Goal: Task Accomplishment & Management: Complete application form

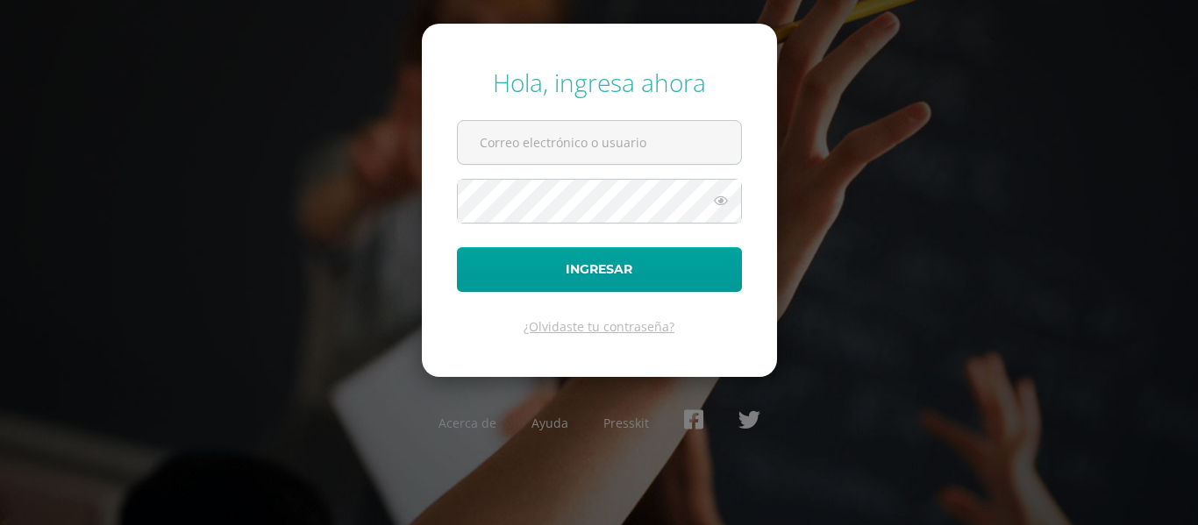
type input "[EMAIL_ADDRESS][PERSON_NAME][DOMAIN_NAME]"
click at [457, 247] on button "Ingresar" at bounding box center [599, 269] width 285 height 45
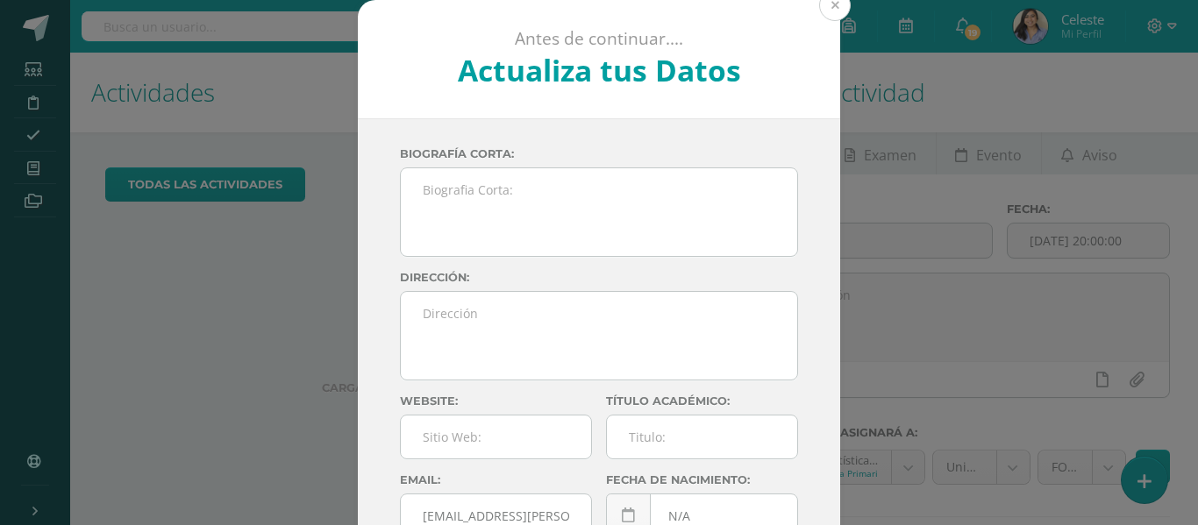
click at [831, 9] on button at bounding box center [835, 5] width 32 height 32
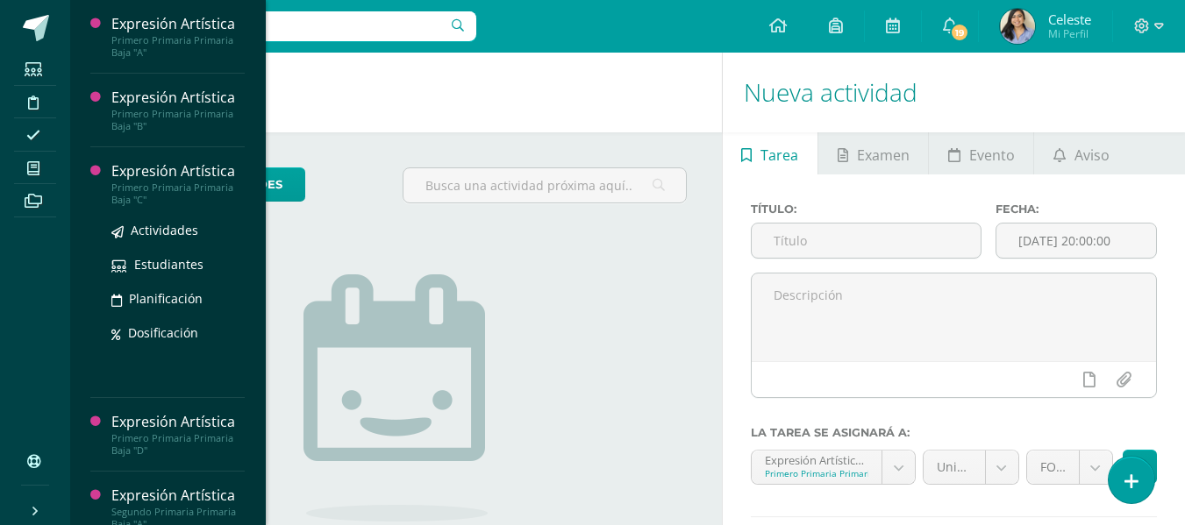
click at [159, 192] on div "Primero Primaria Primaria Baja "C"" at bounding box center [177, 193] width 133 height 25
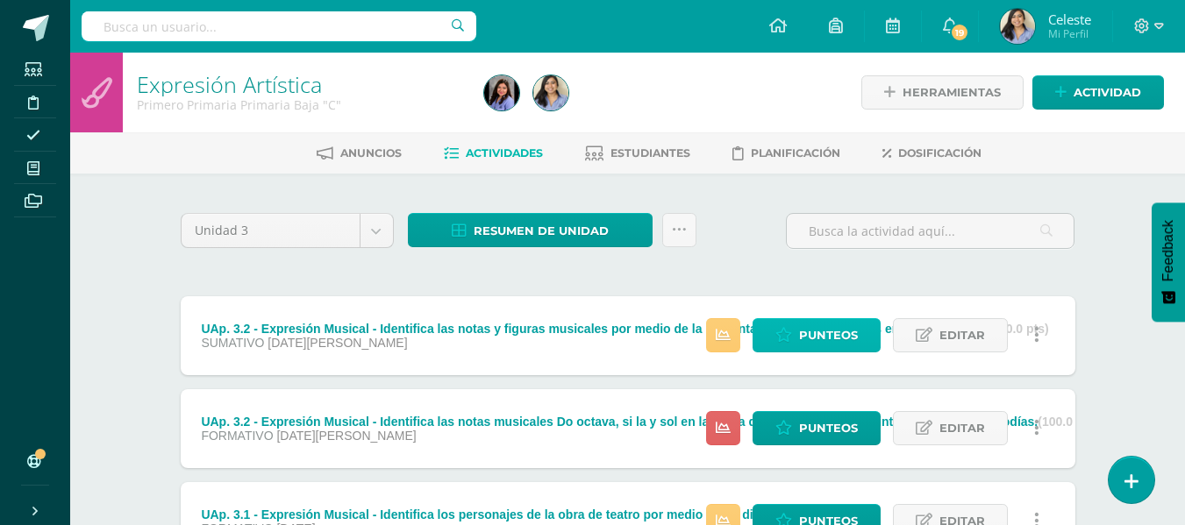
click at [811, 343] on span "Punteos" at bounding box center [828, 335] width 59 height 32
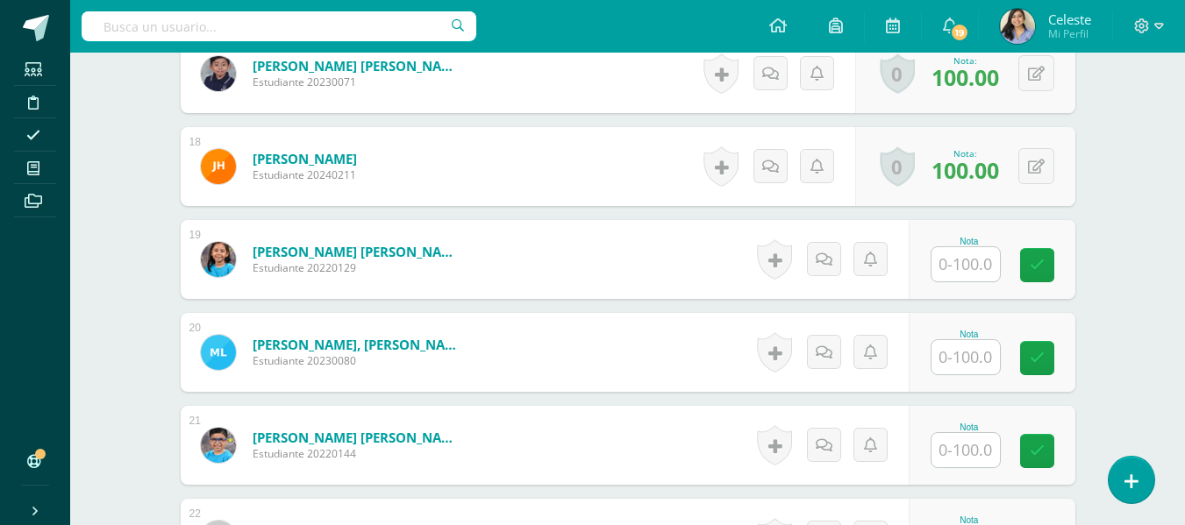
scroll to position [1985, 0]
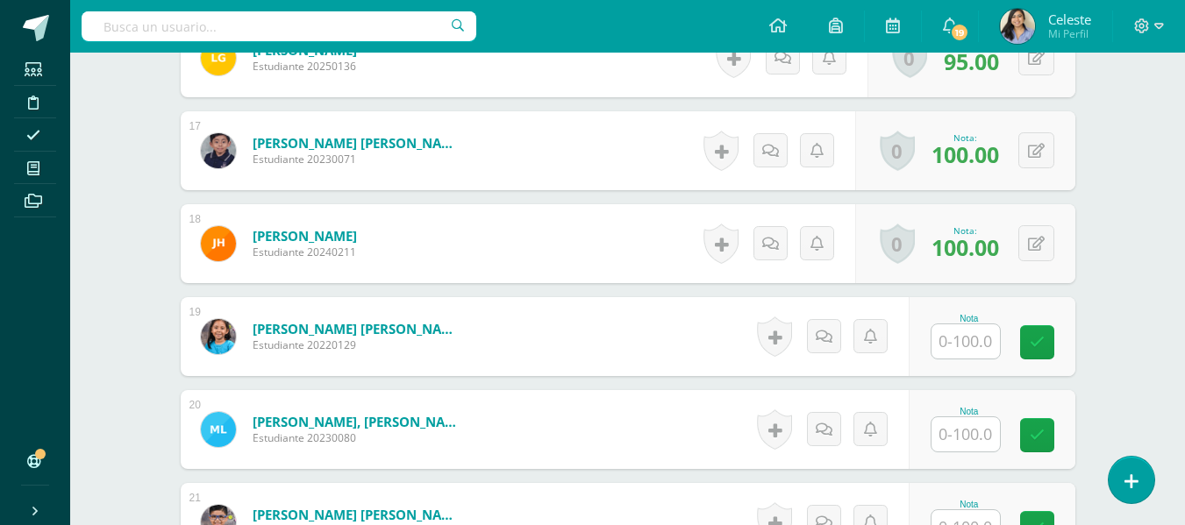
click at [964, 345] on input "text" at bounding box center [965, 341] width 68 height 34
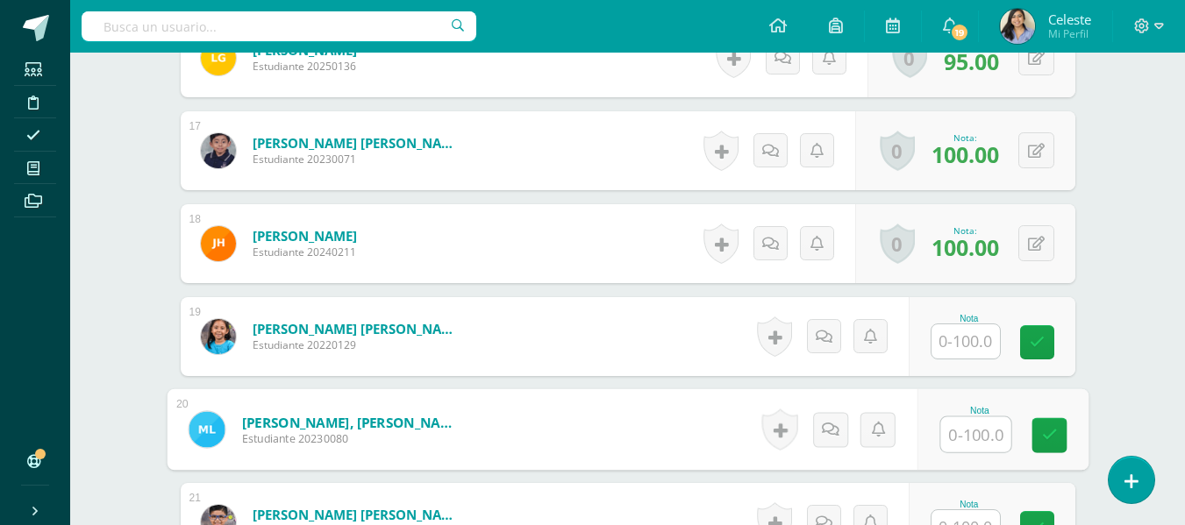
click at [965, 436] on input "text" at bounding box center [975, 434] width 70 height 35
type input "100"
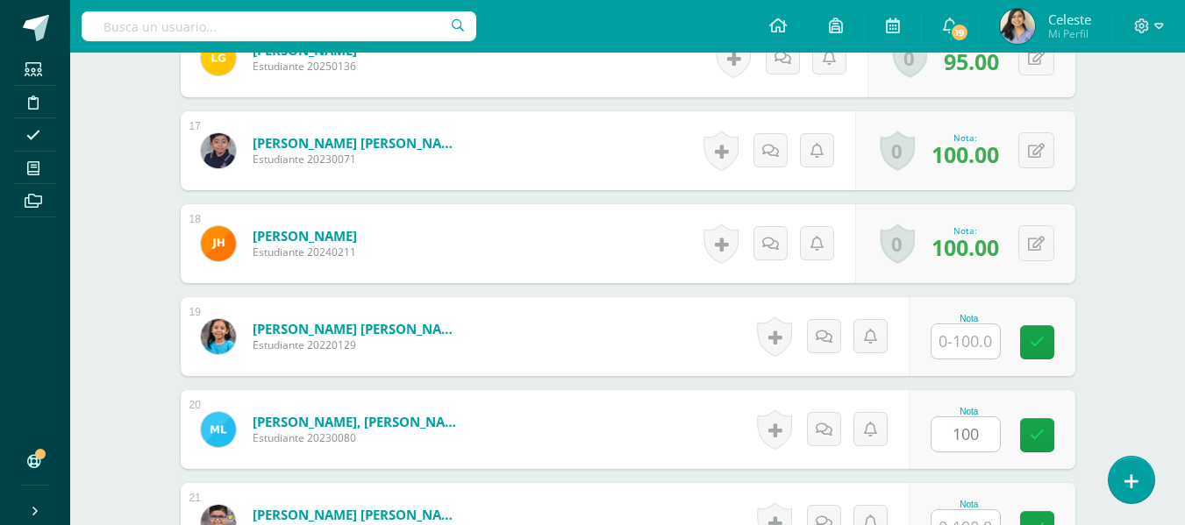
click at [535, 450] on form "[PERSON_NAME], [PERSON_NAME] Estudiante 20230080 Nota 100 0 [GEOGRAPHIC_DATA]" at bounding box center [628, 429] width 894 height 79
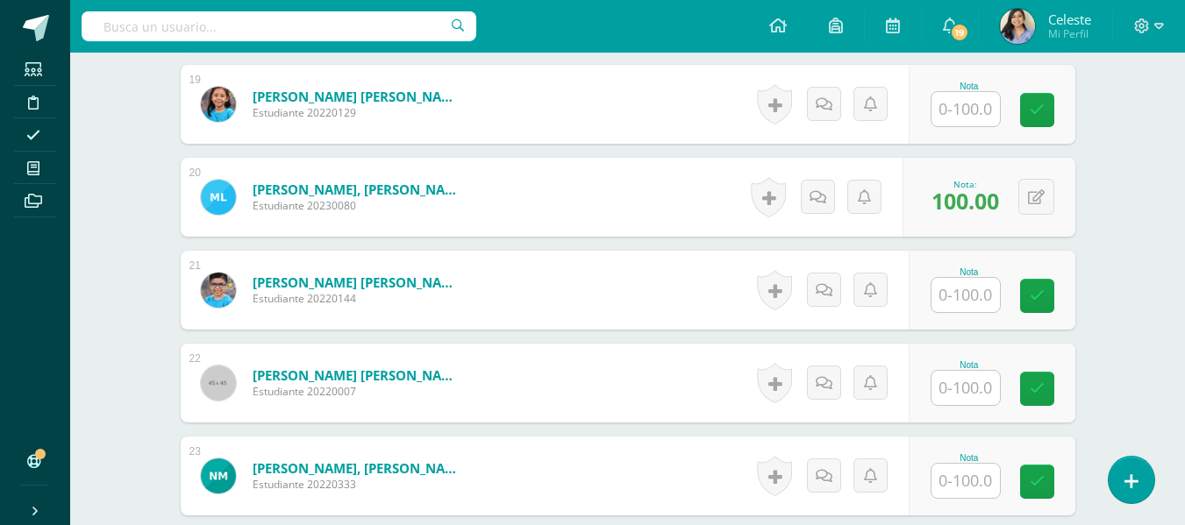
scroll to position [2248, 0]
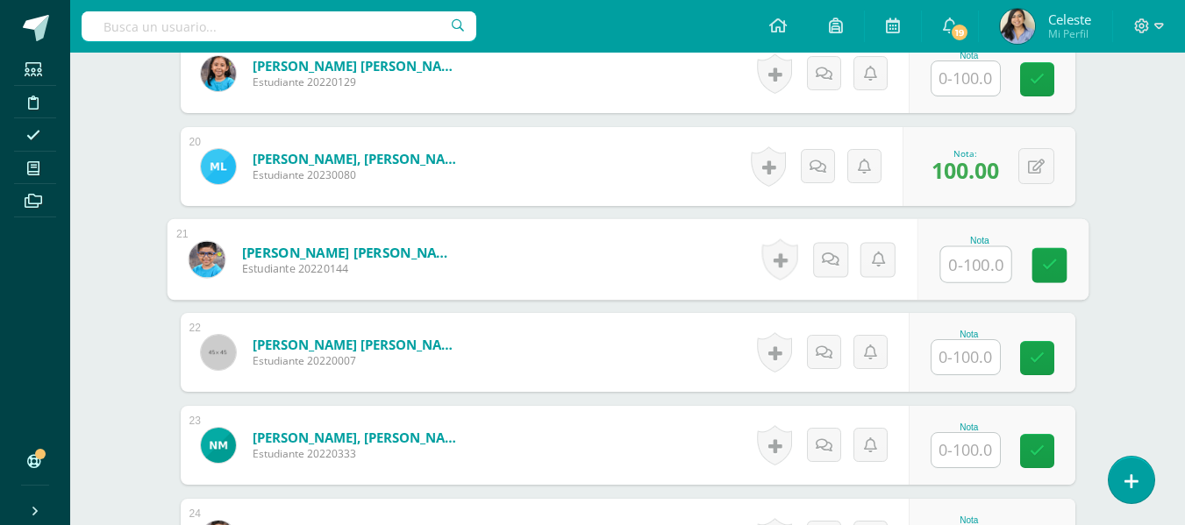
click at [955, 267] on input "text" at bounding box center [975, 264] width 70 height 35
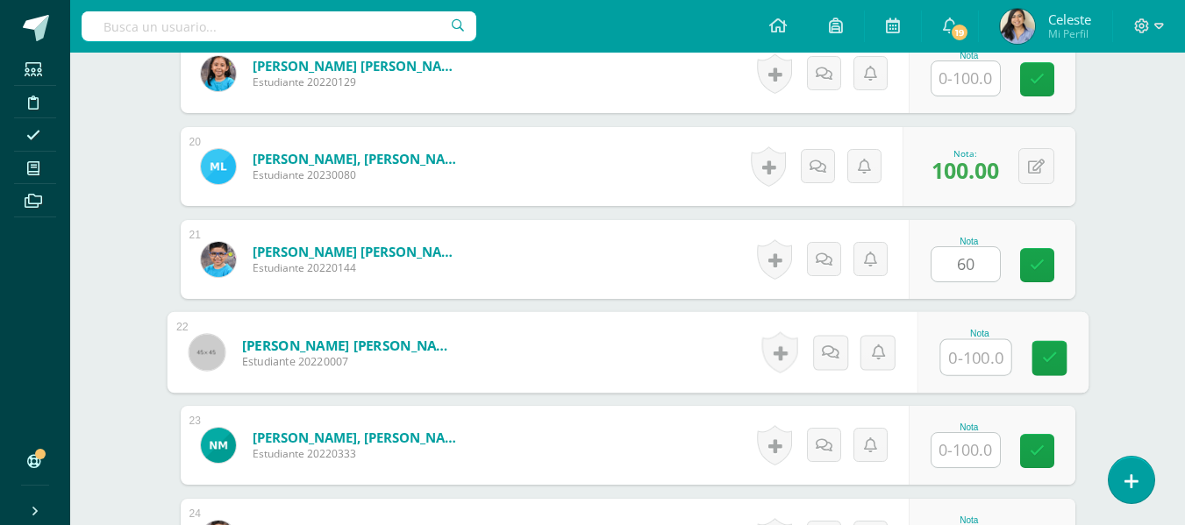
type input "60.00"
click at [1041, 263] on icon at bounding box center [1036, 260] width 17 height 15
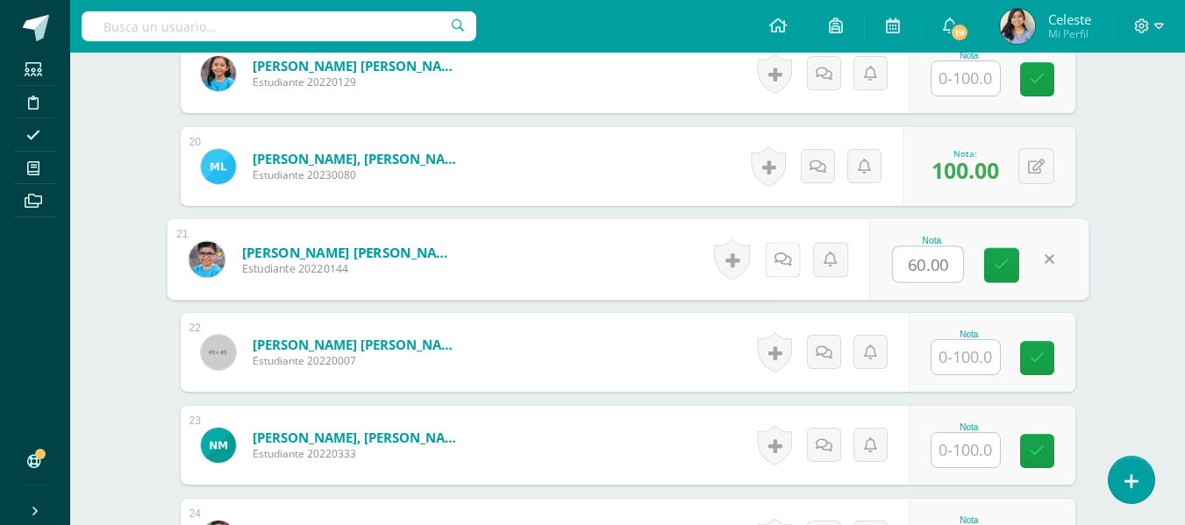
click at [780, 253] on icon at bounding box center [782, 259] width 18 height 15
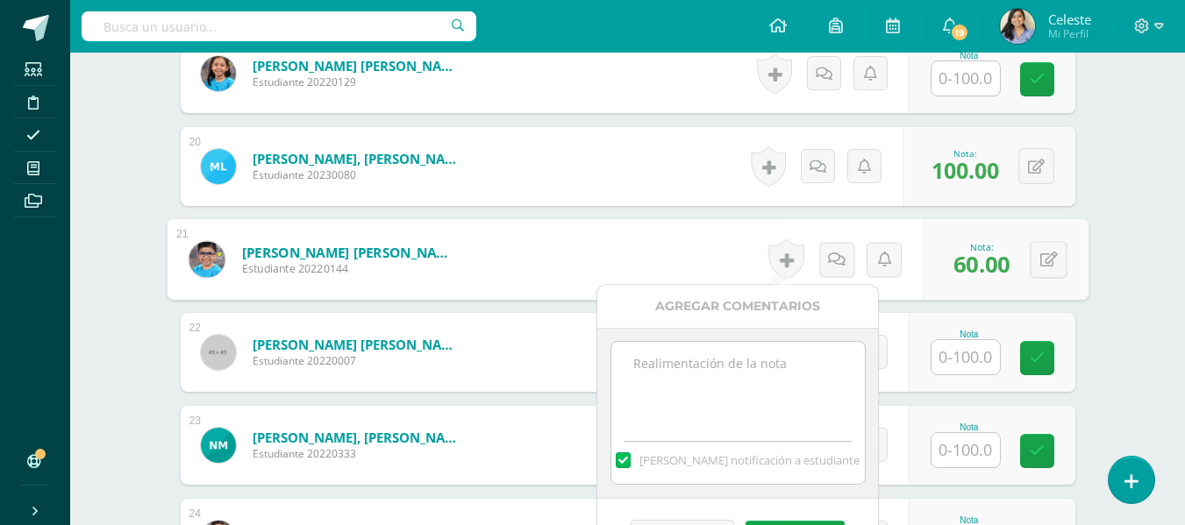
click at [744, 411] on textarea at bounding box center [737, 386] width 253 height 88
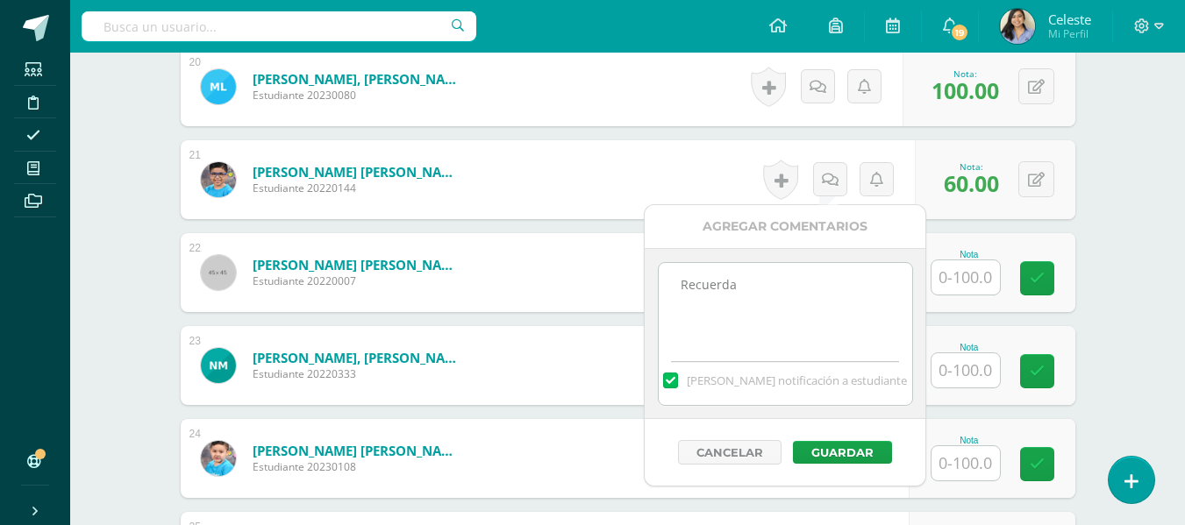
scroll to position [2336, 0]
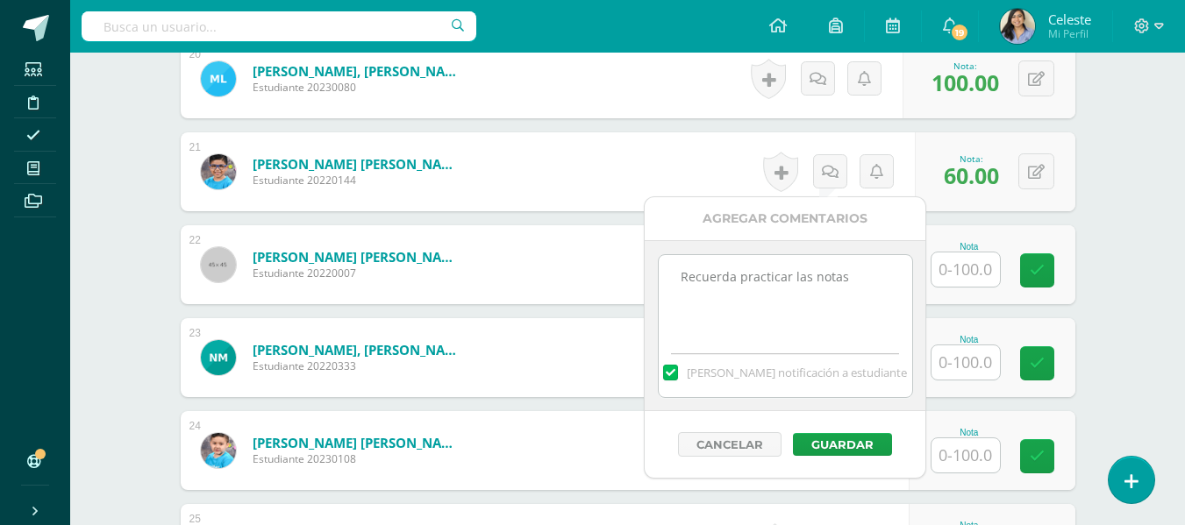
type textarea "Recuerda practicar las notas"
click at [677, 379] on label at bounding box center [670, 373] width 14 height 16
click at [0, 0] on input "[PERSON_NAME] notificación a estudiante" at bounding box center [0, 0] width 0 height 0
click at [677, 379] on label at bounding box center [670, 373] width 14 height 14
click at [0, 0] on input "[PERSON_NAME] notificación a estudiante" at bounding box center [0, 0] width 0 height 0
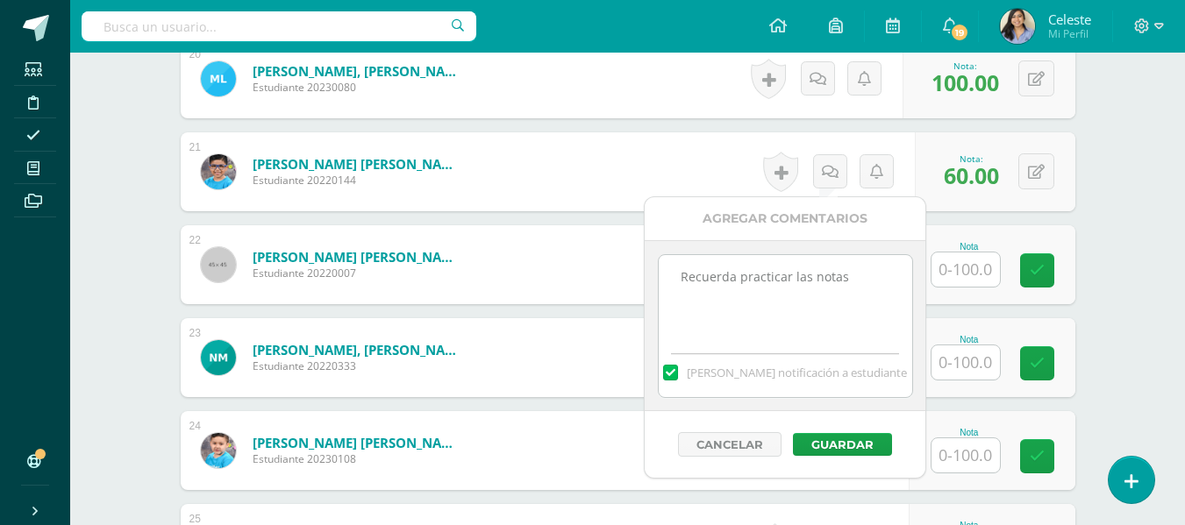
click at [677, 381] on label at bounding box center [670, 373] width 14 height 16
click at [0, 0] on input "[PERSON_NAME] notificación a estudiante" at bounding box center [0, 0] width 0 height 0
click at [831, 438] on button "Guardar" at bounding box center [842, 444] width 99 height 23
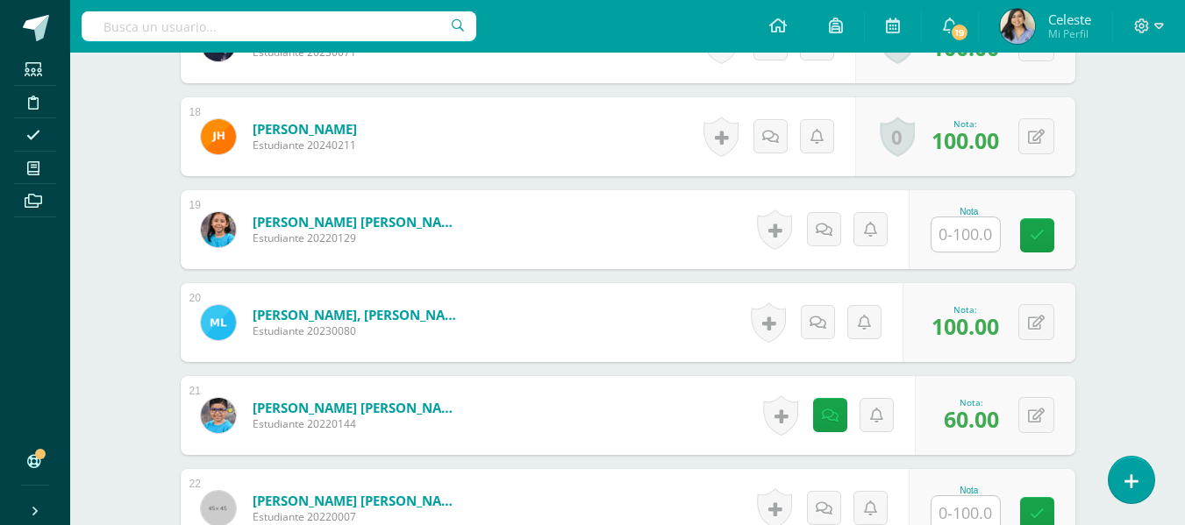
scroll to position [2073, 0]
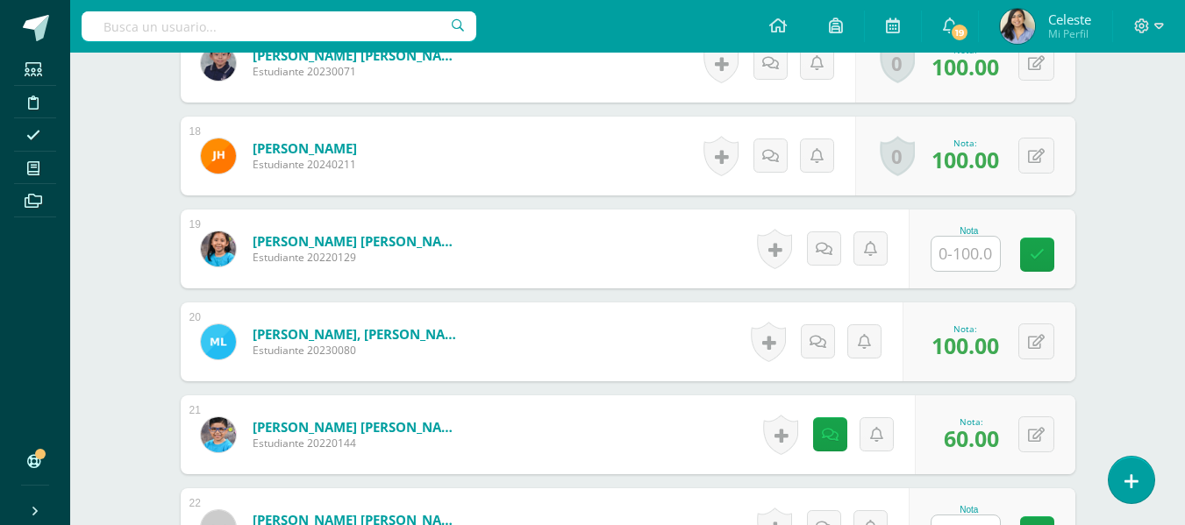
click at [975, 242] on input "text" at bounding box center [965, 254] width 68 height 34
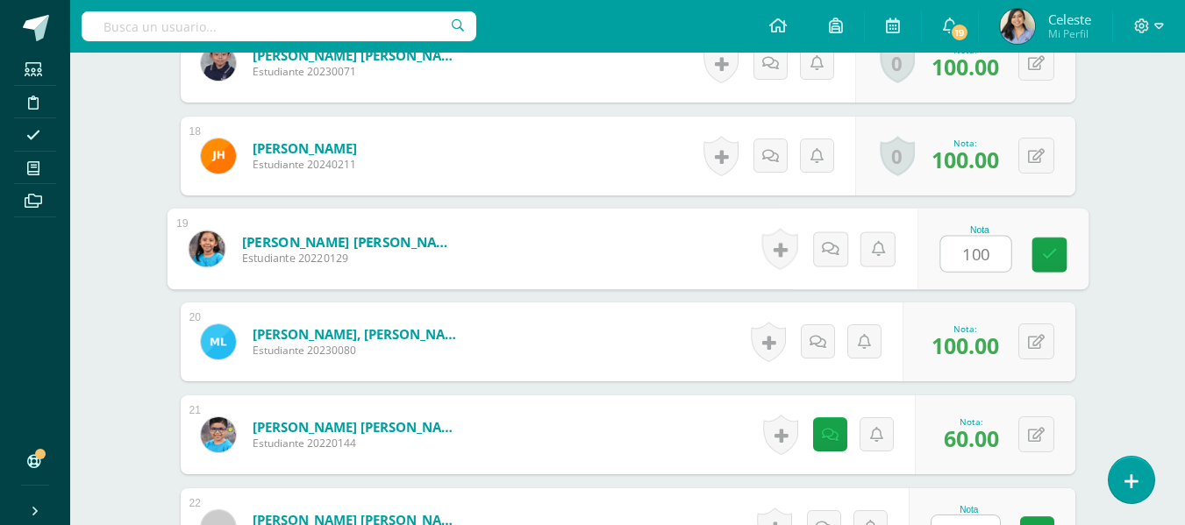
type input "100"
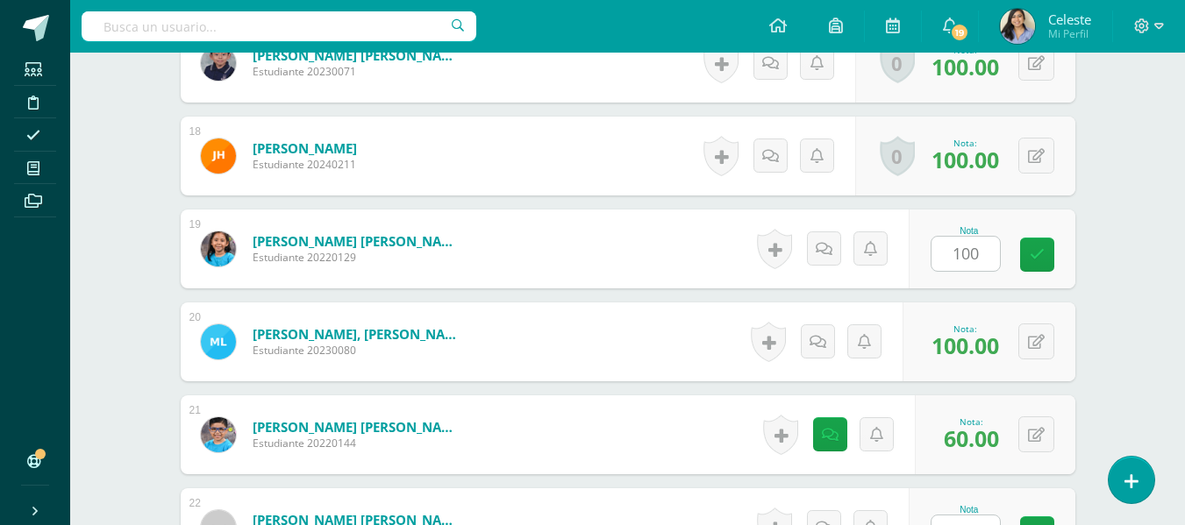
click at [609, 247] on form "[PERSON_NAME] [PERSON_NAME] Estudiante 20220129 Nota 100 0 [GEOGRAPHIC_DATA] N/A" at bounding box center [628, 249] width 894 height 79
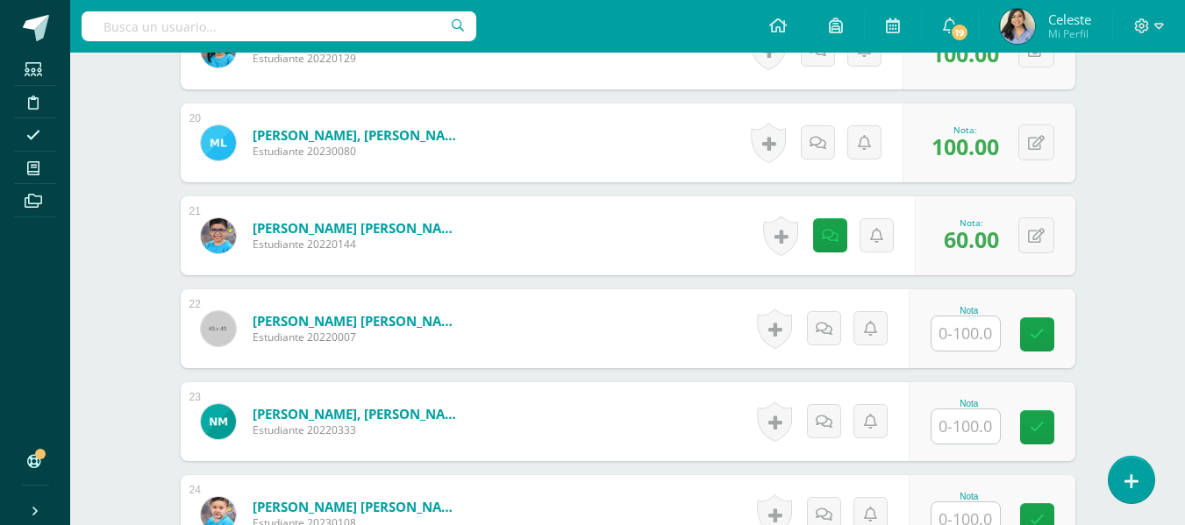
scroll to position [2423, 0]
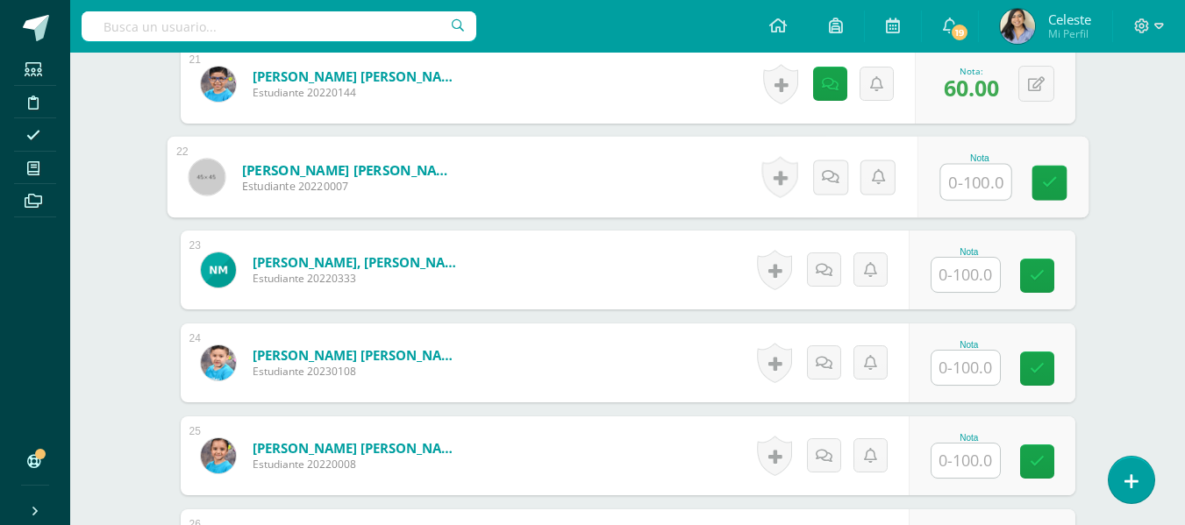
click at [953, 183] on input "text" at bounding box center [975, 182] width 70 height 35
type input "100"
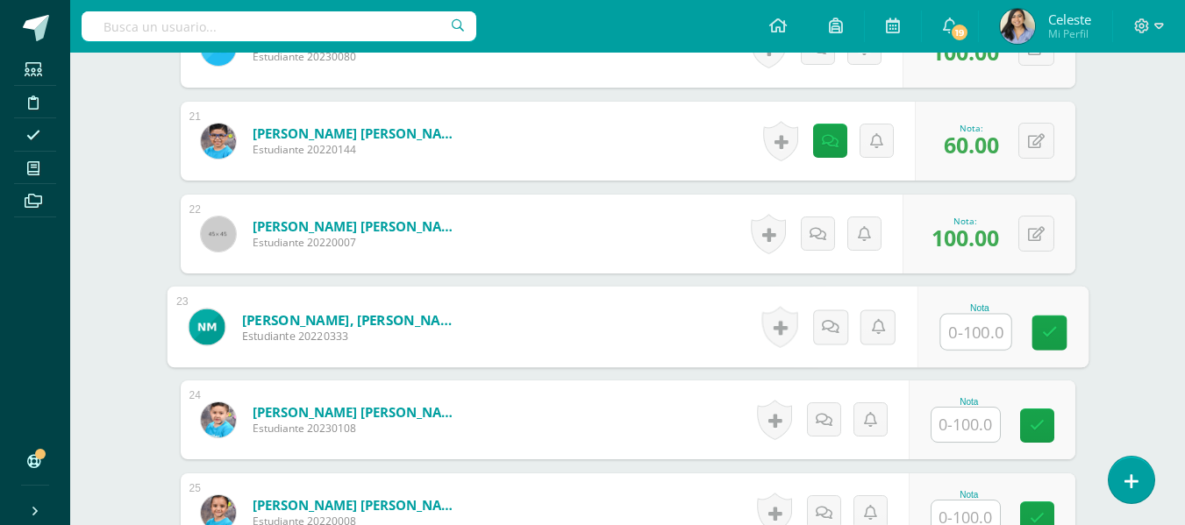
scroll to position [2336, 0]
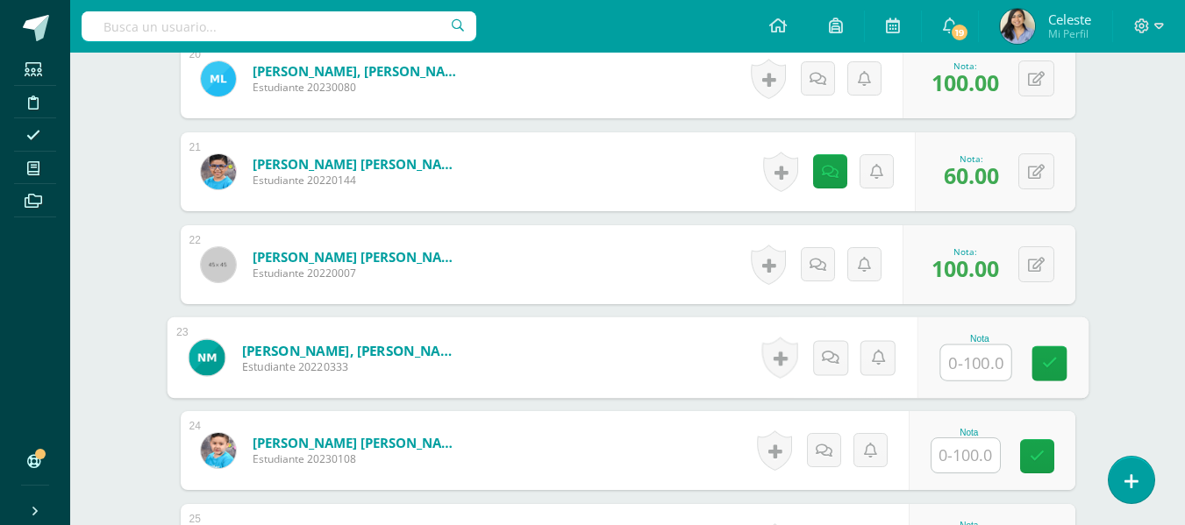
click at [377, 352] on link "[PERSON_NAME], [PERSON_NAME]" at bounding box center [349, 350] width 217 height 18
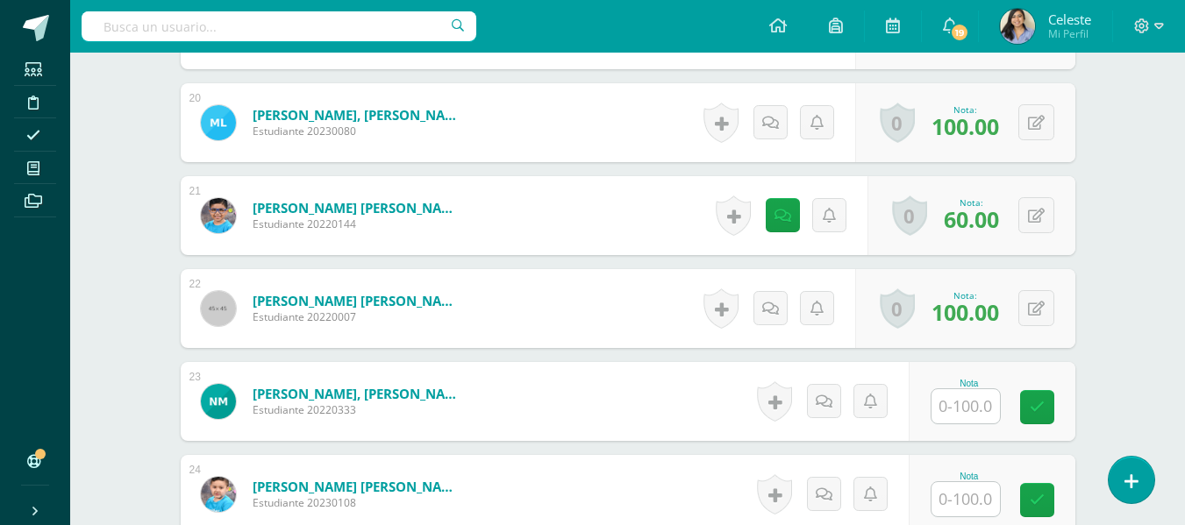
scroll to position [2380, 0]
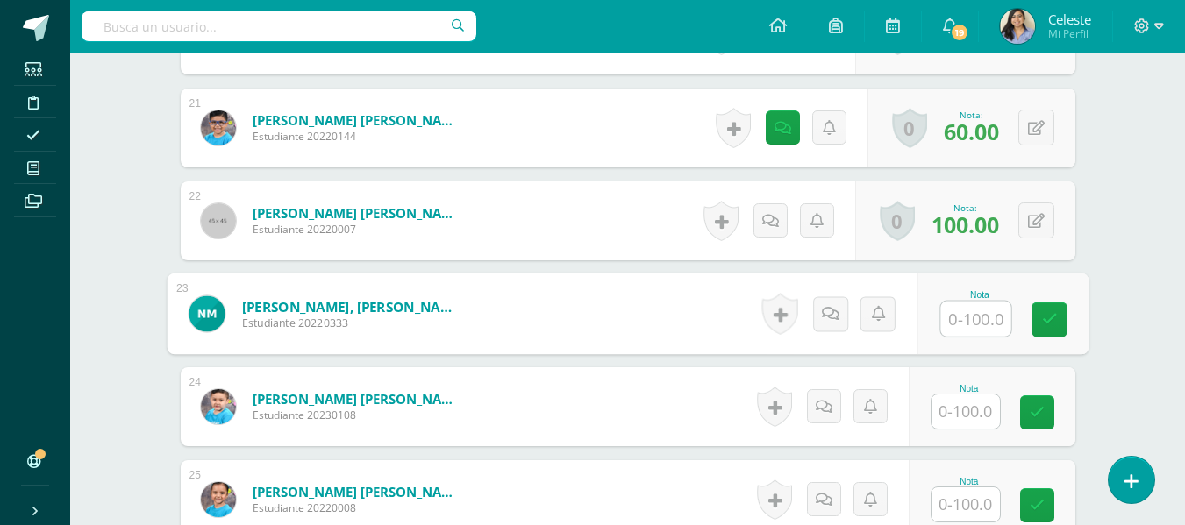
click at [959, 326] on input "text" at bounding box center [975, 319] width 70 height 35
type input "10"
click at [834, 320] on icon at bounding box center [830, 313] width 18 height 15
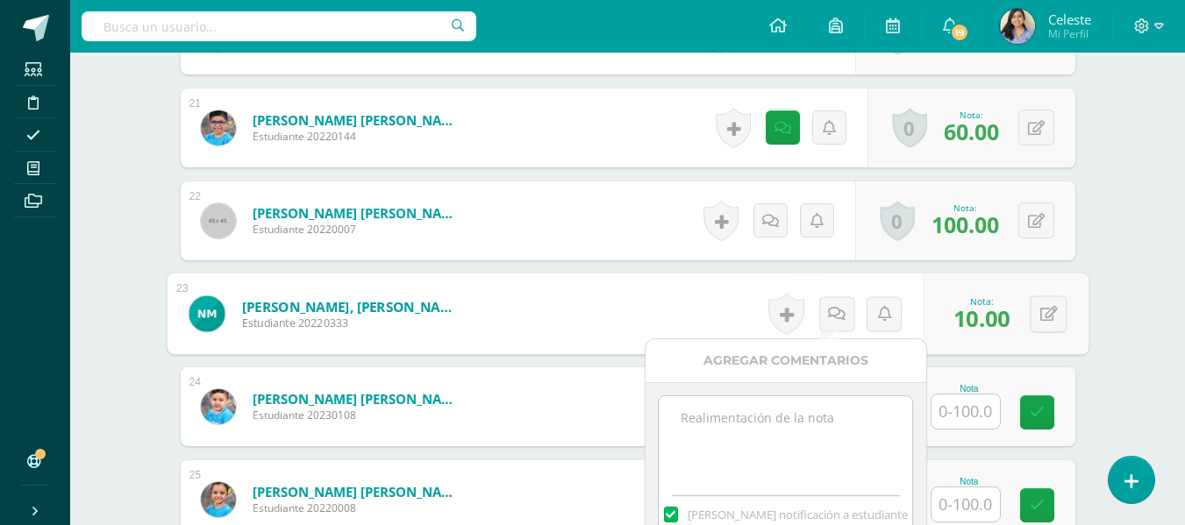
click at [764, 448] on textarea at bounding box center [784, 440] width 253 height 88
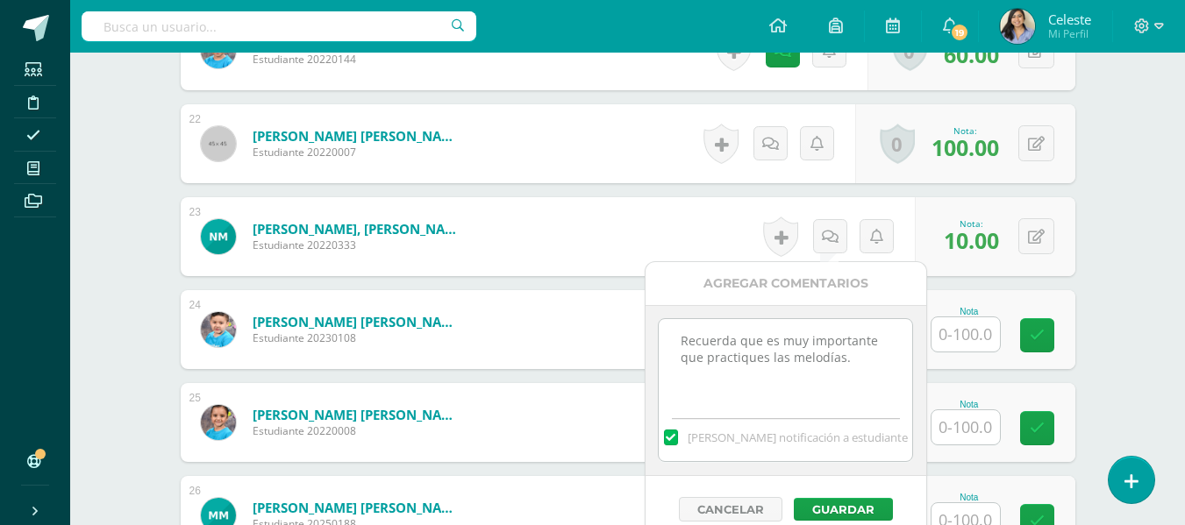
scroll to position [2643, 0]
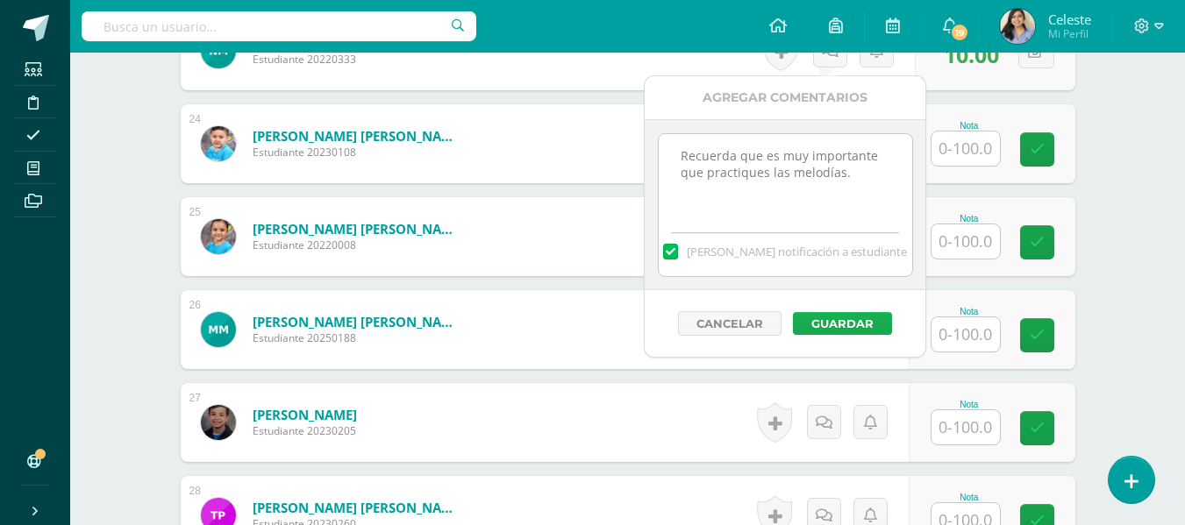
type textarea "Recuerda que es muy importante que practiques las melodías."
click at [865, 315] on button "Guardar" at bounding box center [842, 323] width 99 height 23
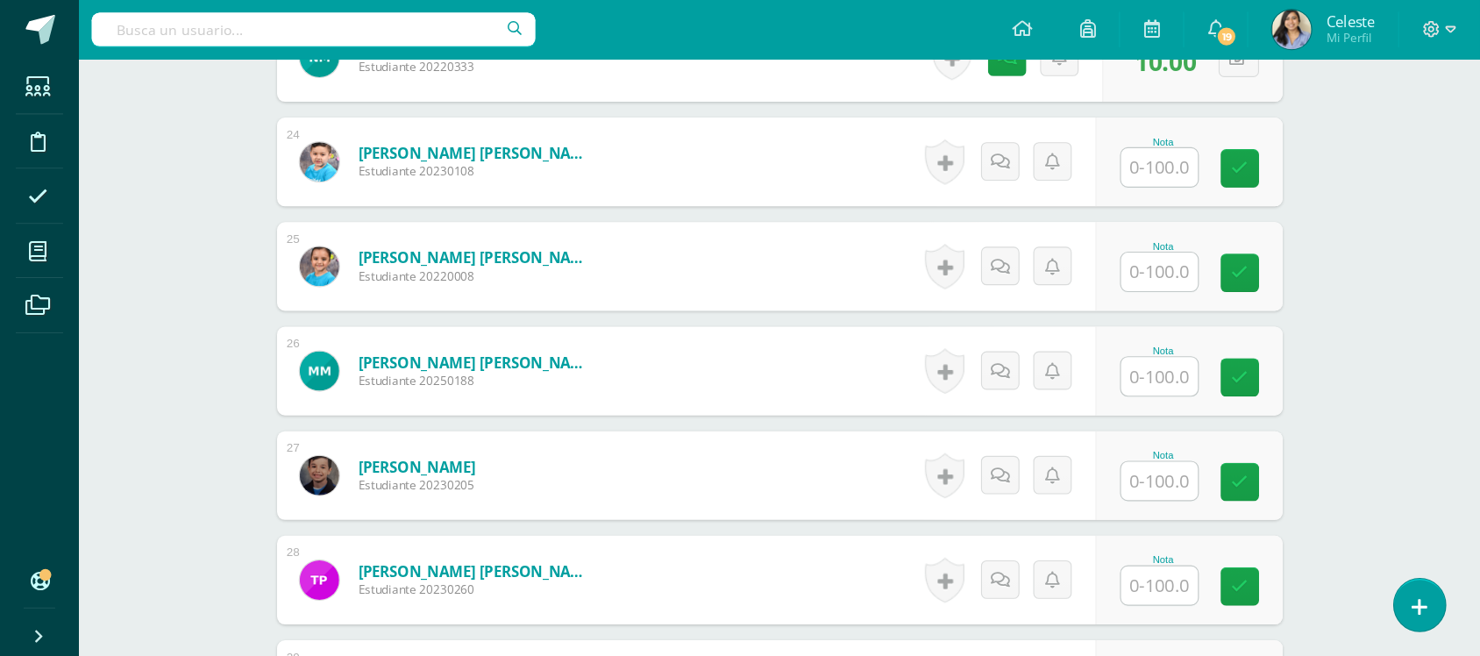
scroll to position [2644, 0]
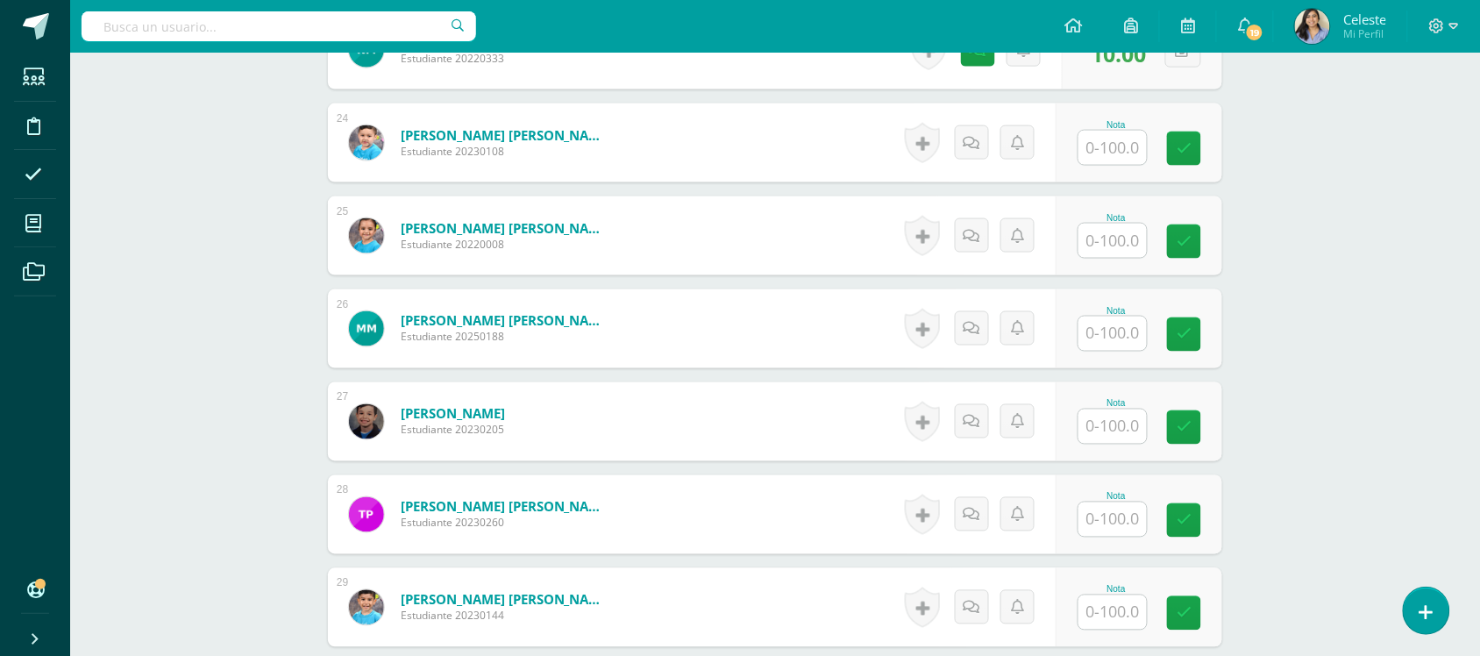
drag, startPoint x: 1197, startPoint y: 5, endPoint x: 151, endPoint y: 403, distance: 1119.2
click at [1112, 150] on input "text" at bounding box center [1112, 148] width 68 height 34
type input "100"
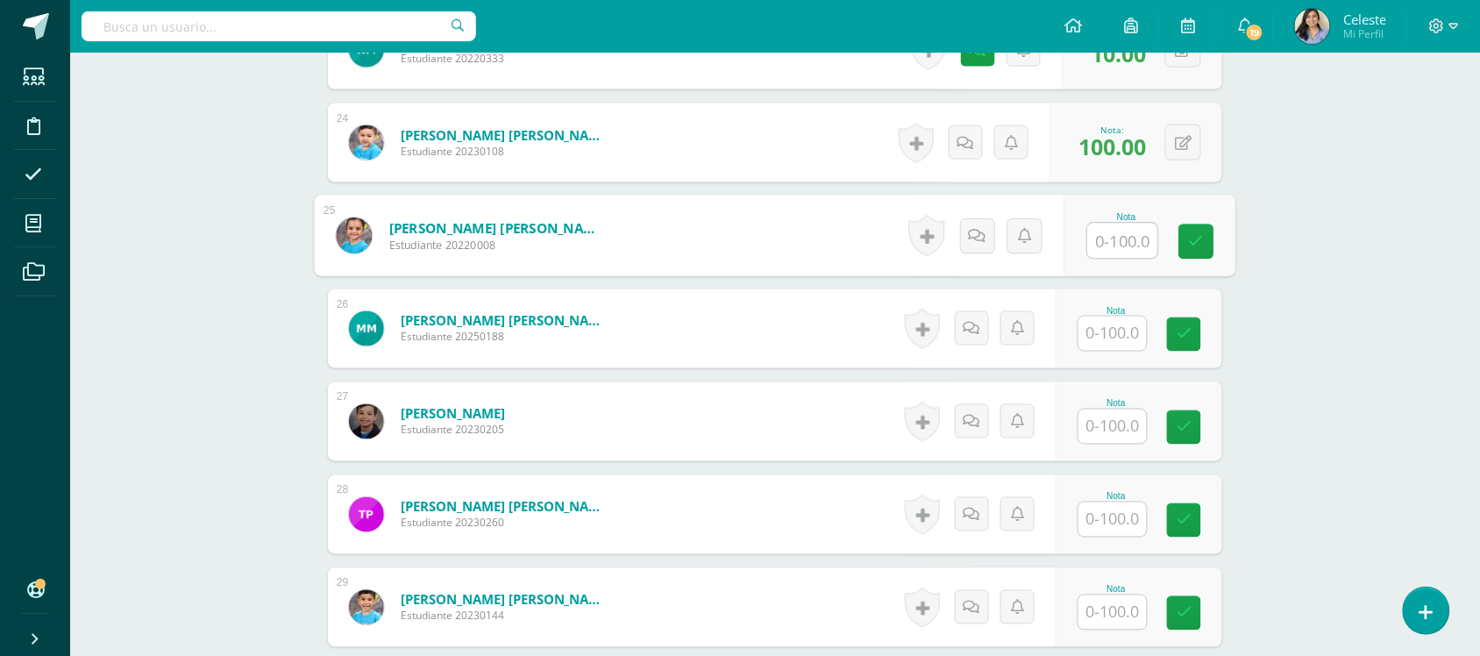
click at [1112, 253] on input "text" at bounding box center [1123, 241] width 70 height 35
click at [1128, 246] on input "text" at bounding box center [1123, 241] width 70 height 35
type input "60"
click at [998, 231] on div "Historial de actividad No hay historial para esta actividad Agregar Comentarios…" at bounding box center [983, 237] width 162 height 82
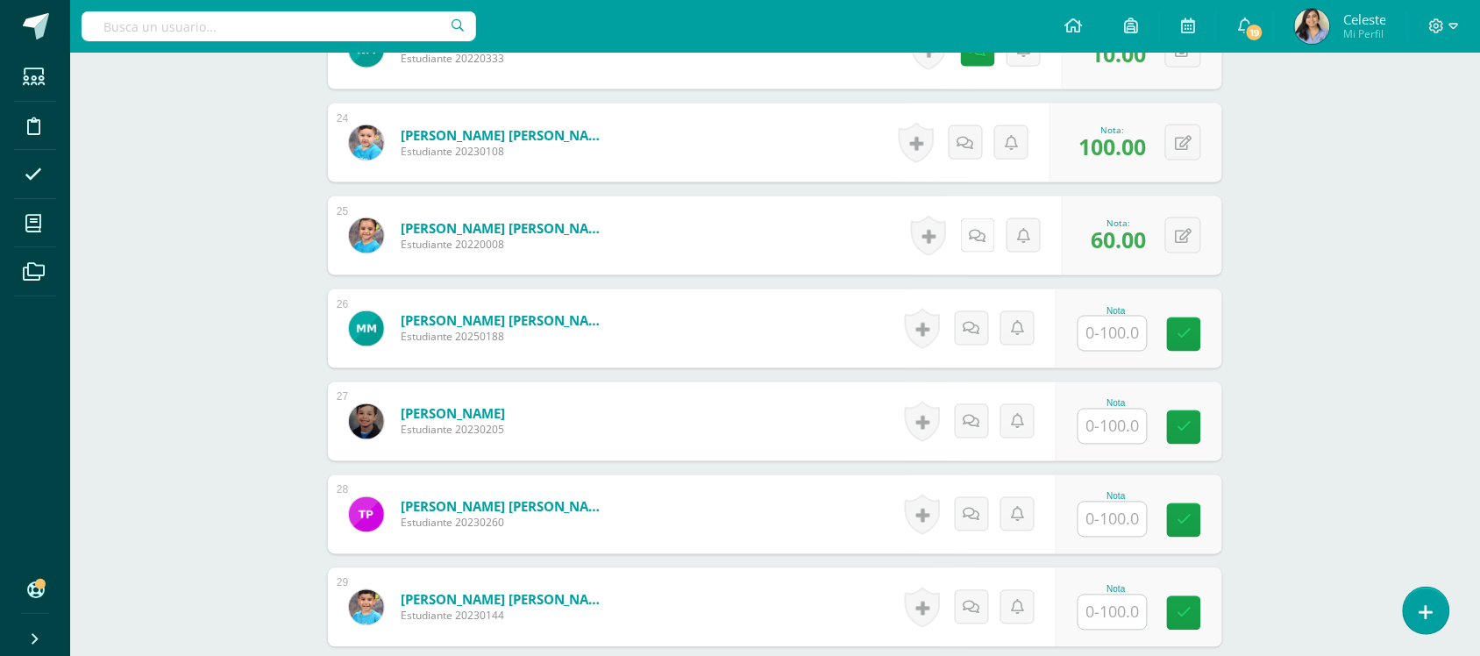
click at [971, 238] on link at bounding box center [978, 235] width 34 height 34
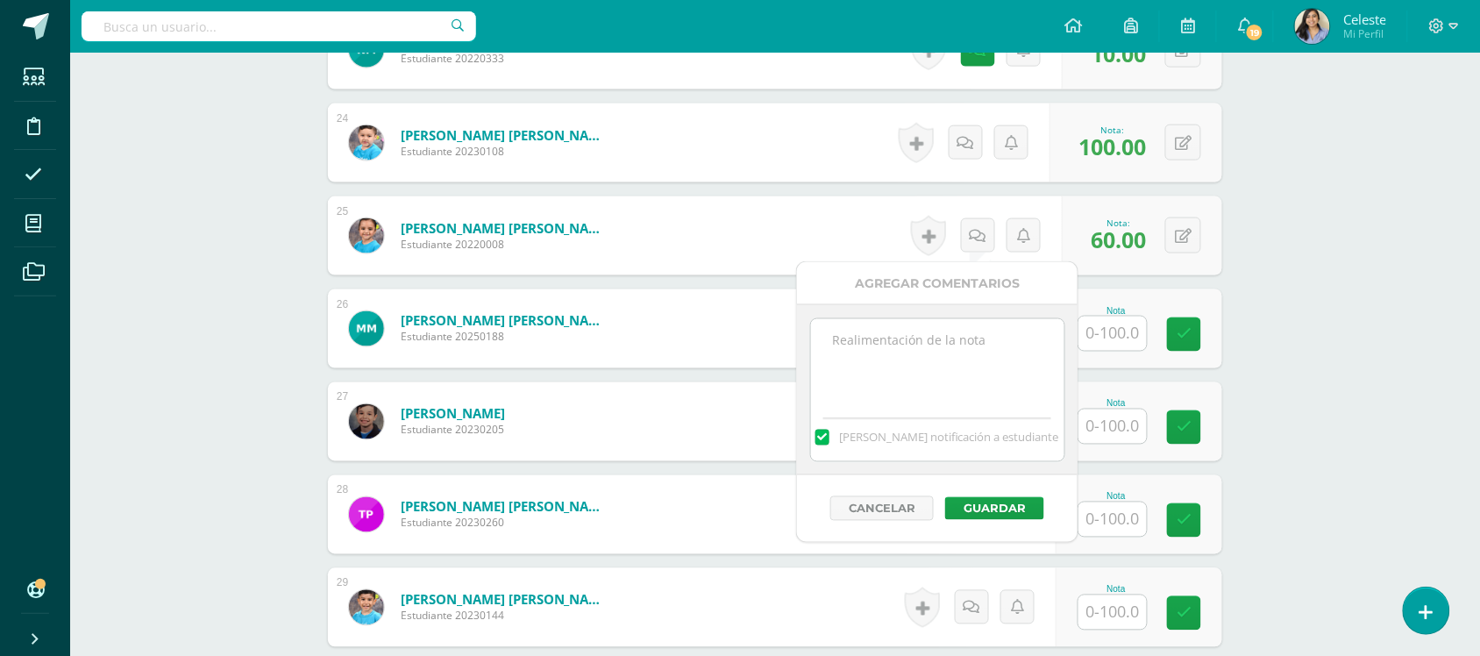
click at [936, 375] on textarea at bounding box center [937, 363] width 253 height 88
type textarea "Recuerda que es muy importante que practiques en flauta."
click at [1006, 510] on button "Guardar" at bounding box center [994, 508] width 99 height 23
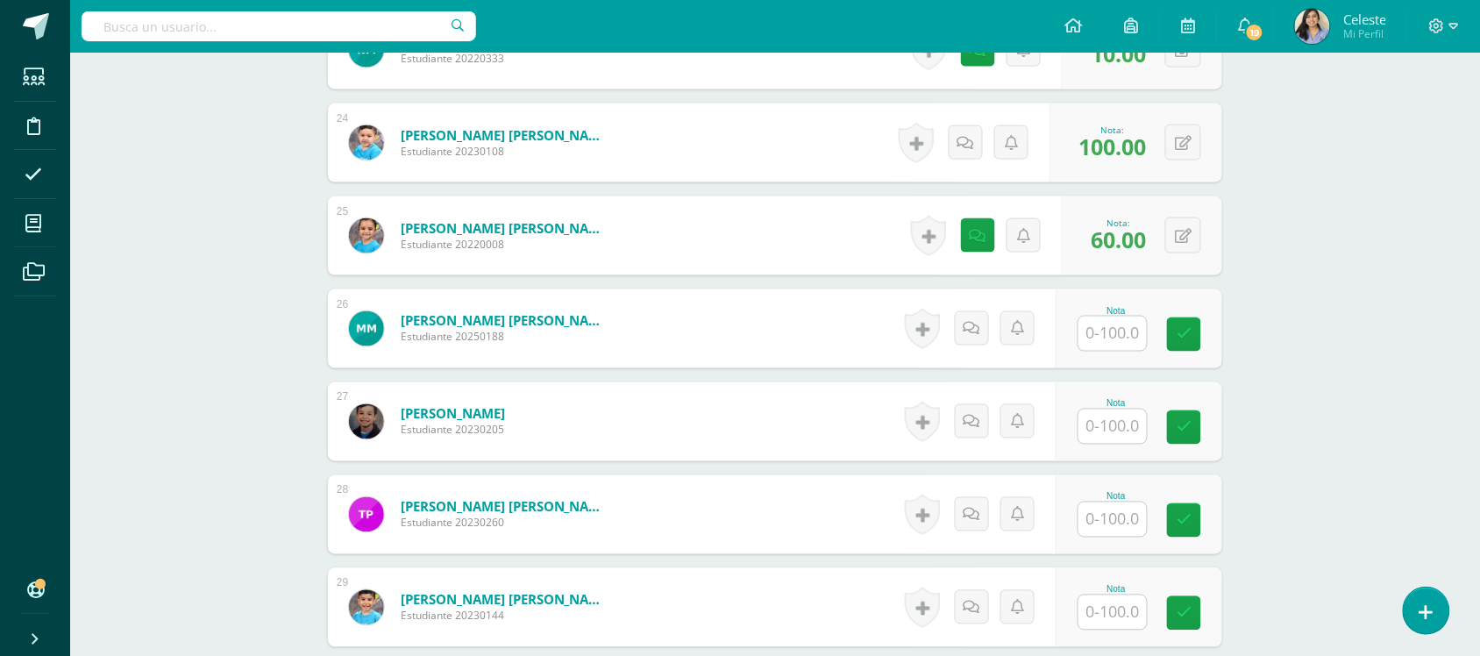
scroll to position [2753, 0]
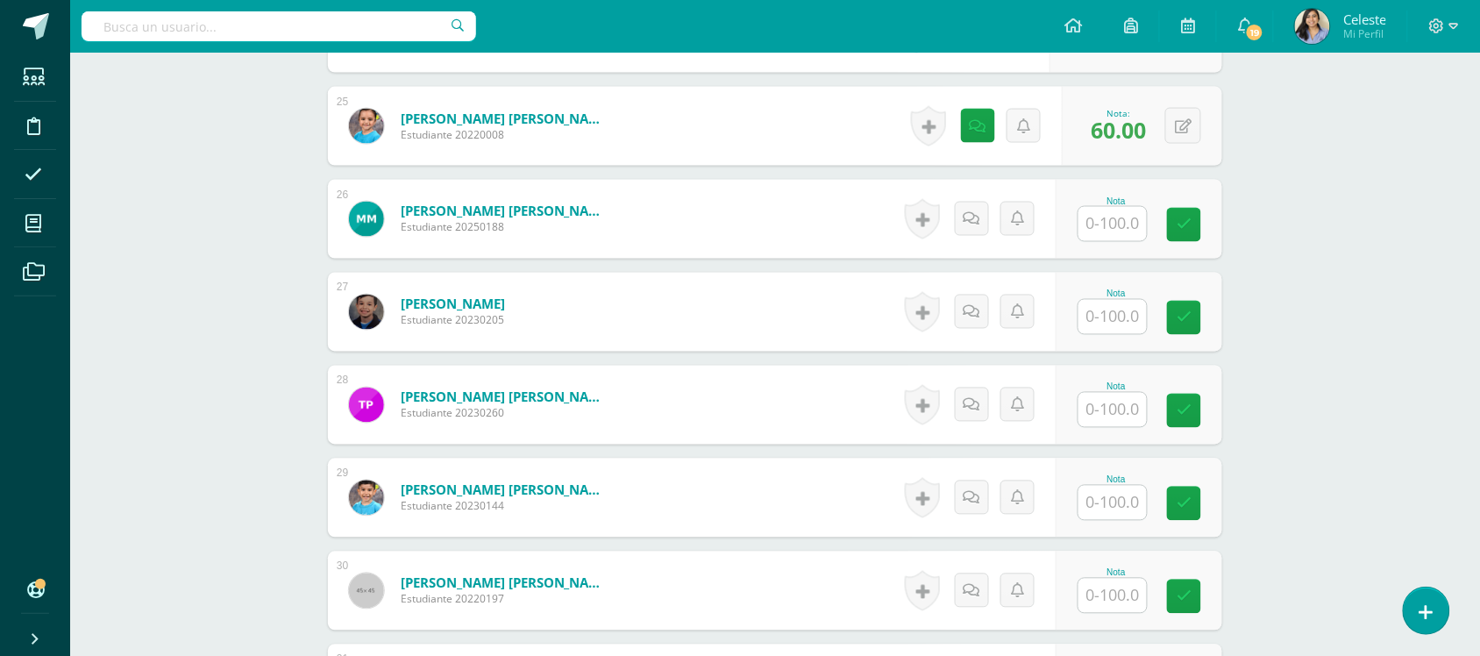
click at [1128, 234] on input "text" at bounding box center [1112, 224] width 68 height 34
click at [1119, 253] on div "Nota" at bounding box center [1139, 219] width 167 height 79
click at [1110, 231] on input "text" at bounding box center [1112, 224] width 68 height 34
type input "85"
click at [813, 254] on form "Muñoz Recinos, Mathias Andrés Estudiante 20250188 Nota 85 0 Logros" at bounding box center [776, 220] width 922 height 82
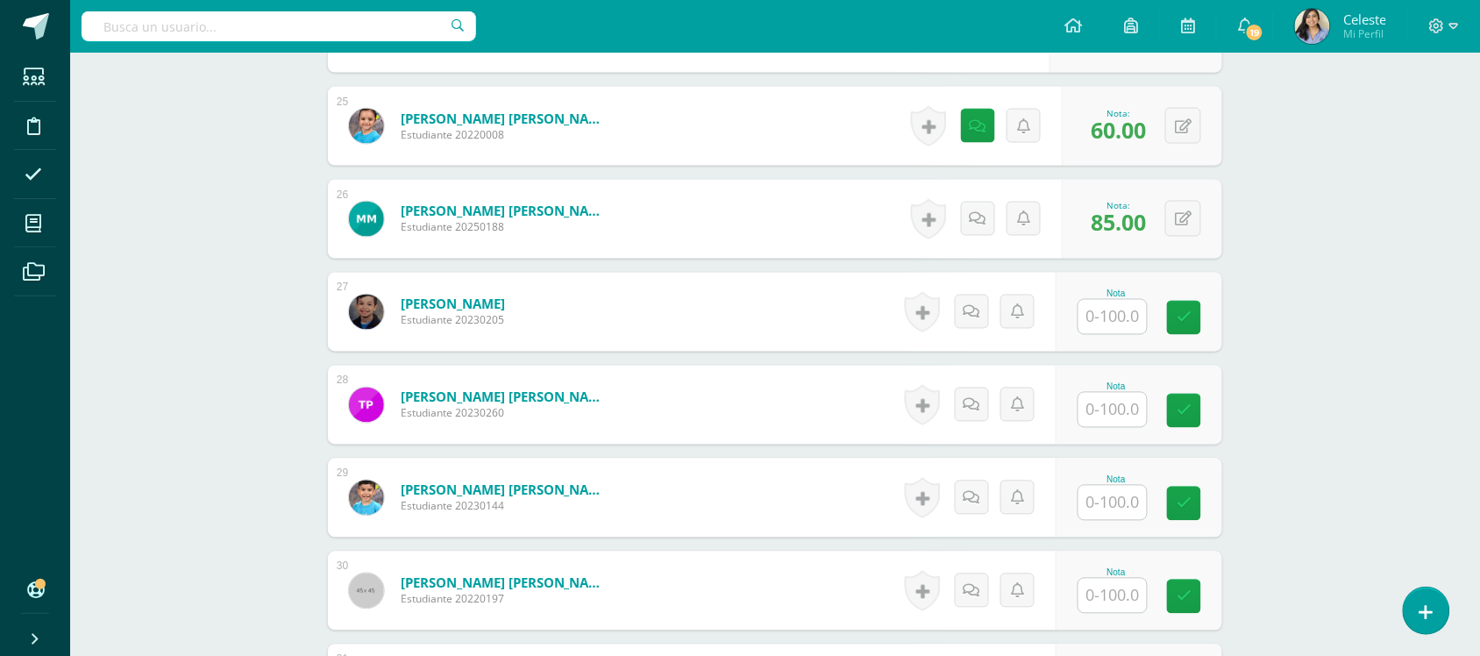
scroll to position [2863, 0]
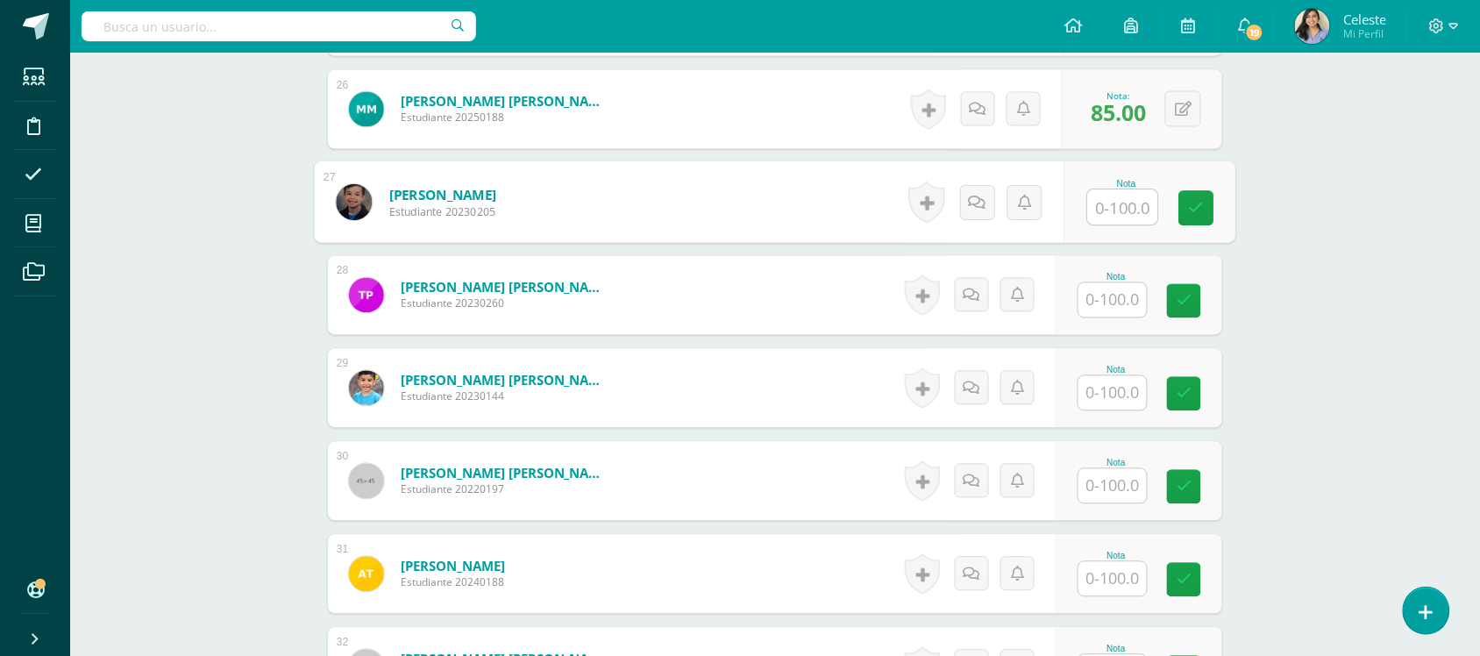
drag, startPoint x: 1120, startPoint y: 203, endPoint x: 1111, endPoint y: 204, distance: 8.9
click at [1120, 202] on input "text" at bounding box center [1123, 207] width 70 height 35
type input "90"
click at [866, 222] on form "Murillo Montejo, Oscar Santiago Estudiante 20230205 Nota 90 0 Logros" at bounding box center [776, 203] width 922 height 82
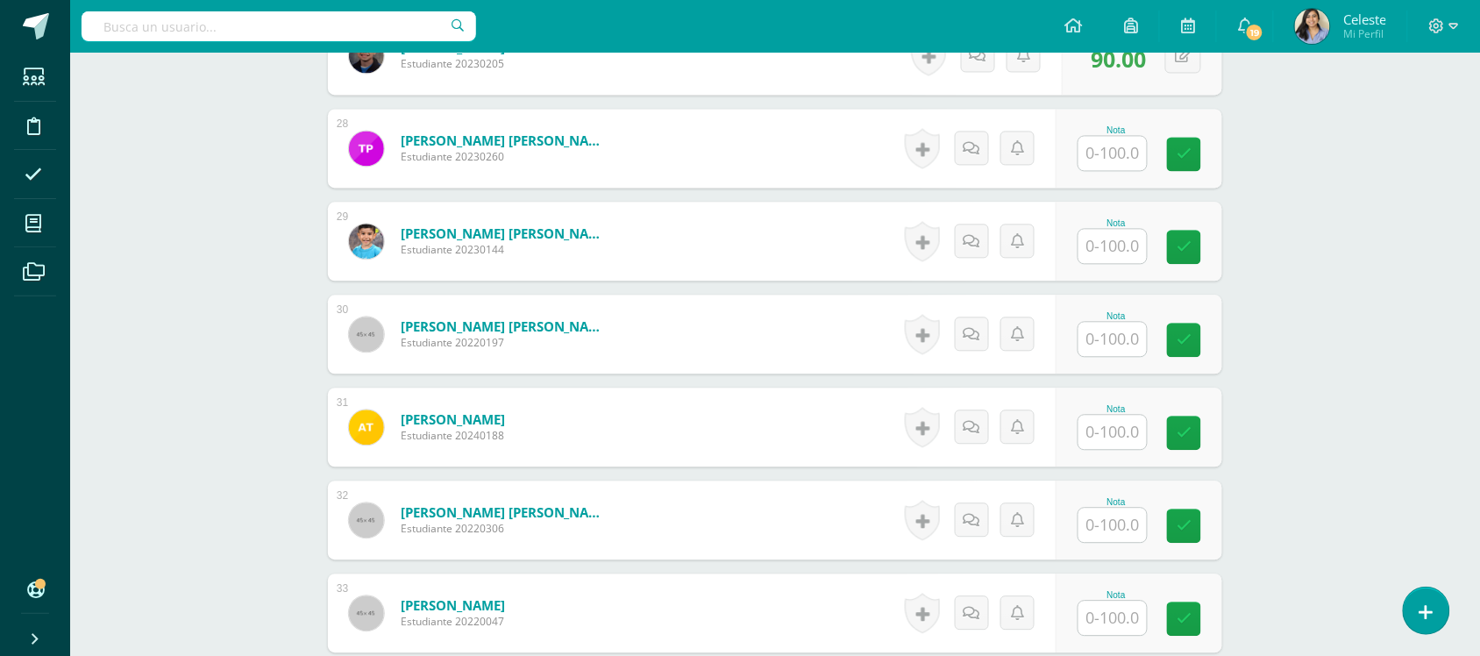
scroll to position [2972, 0]
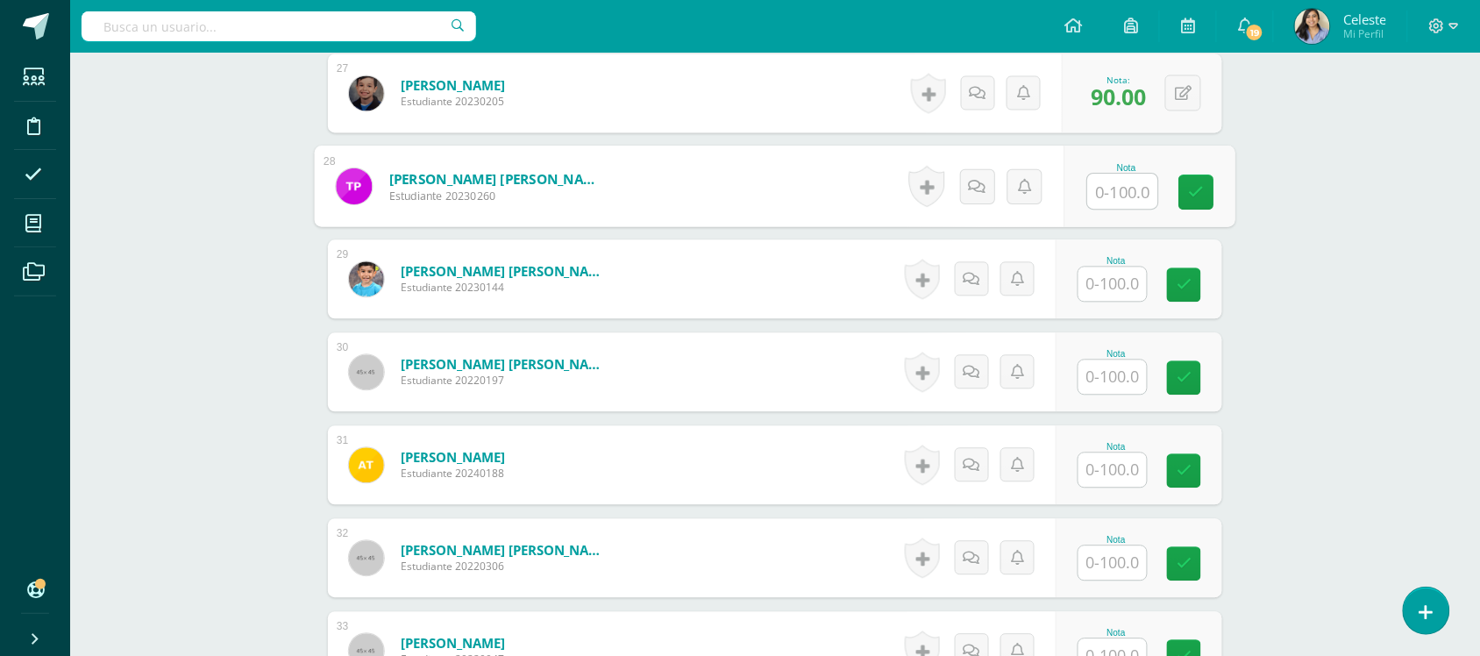
click at [1107, 194] on input "text" at bounding box center [1123, 191] width 70 height 35
type input "10"
click at [818, 180] on form "Prada García, Thiago Matías Estudiante 20230260 Nota 10 0 Logros" at bounding box center [775, 185] width 894 height 79
click at [969, 197] on link at bounding box center [983, 185] width 35 height 35
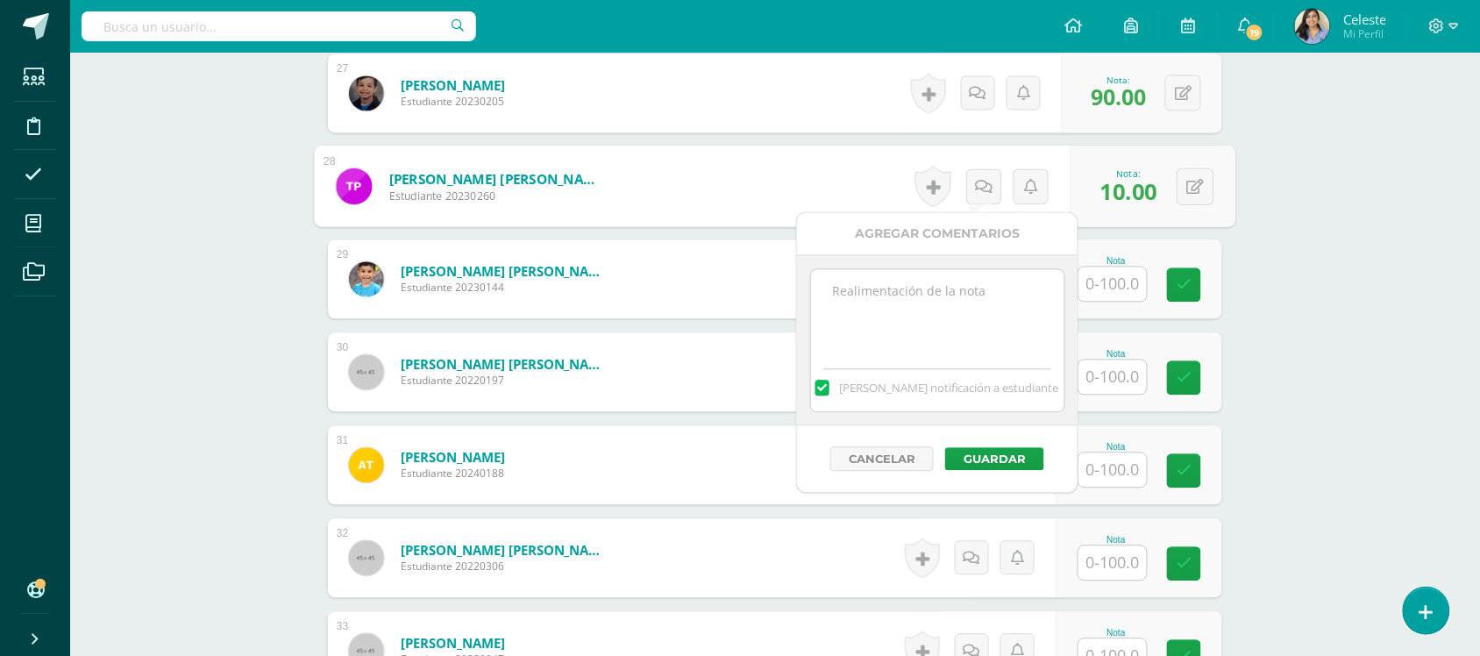
click at [905, 317] on textarea at bounding box center [937, 313] width 253 height 88
click at [909, 313] on textarea at bounding box center [937, 313] width 253 height 88
type textarea "Recuerda que es muy importante que practiques las melodías en flauta."
click at [996, 447] on div "Cancelar Guardar" at bounding box center [937, 458] width 281 height 67
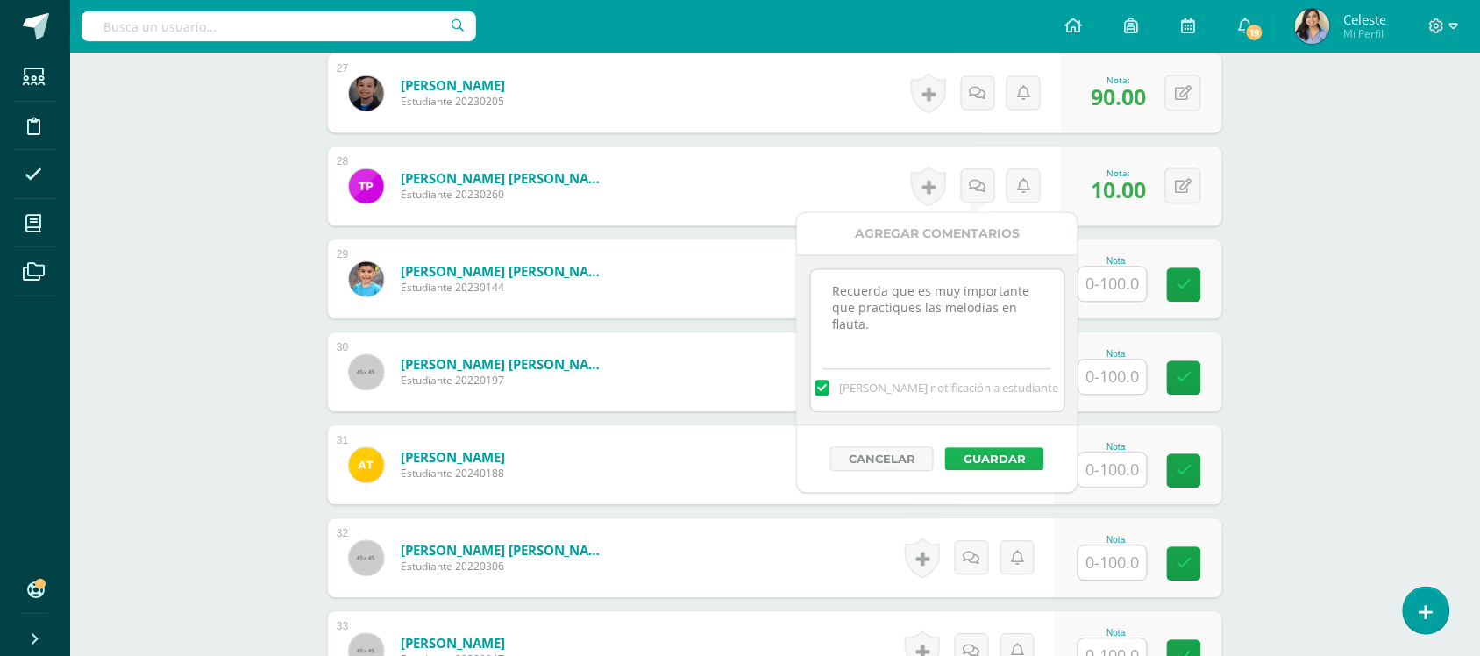
click at [970, 465] on button "Guardar" at bounding box center [994, 458] width 99 height 23
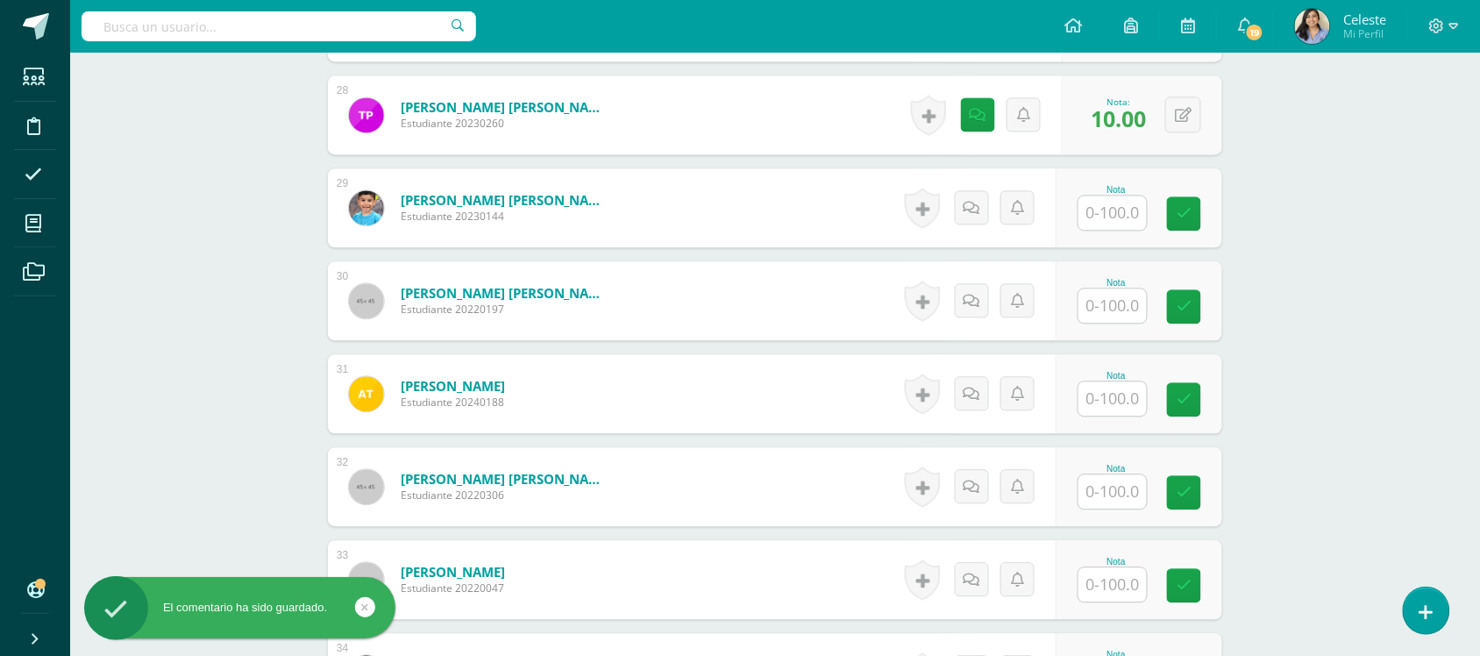
scroll to position [3082, 0]
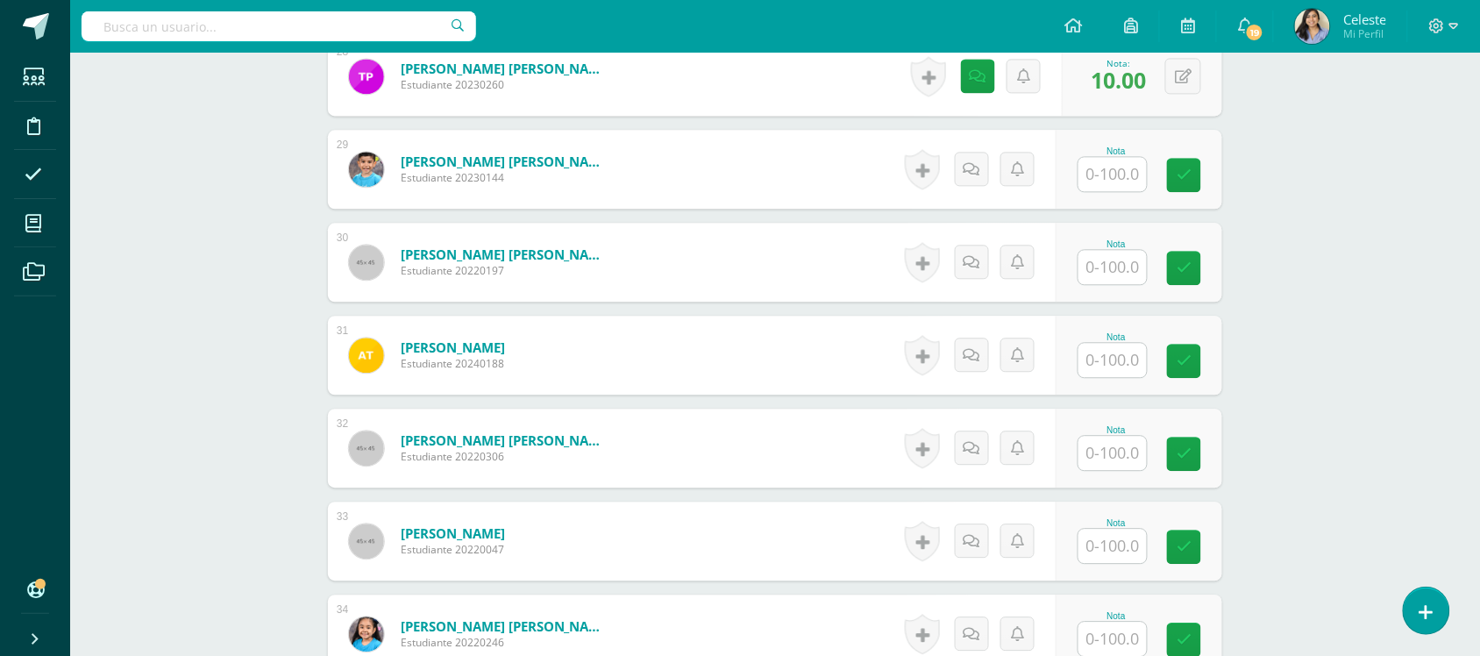
click at [1090, 181] on input "text" at bounding box center [1112, 174] width 68 height 34
type input "100"
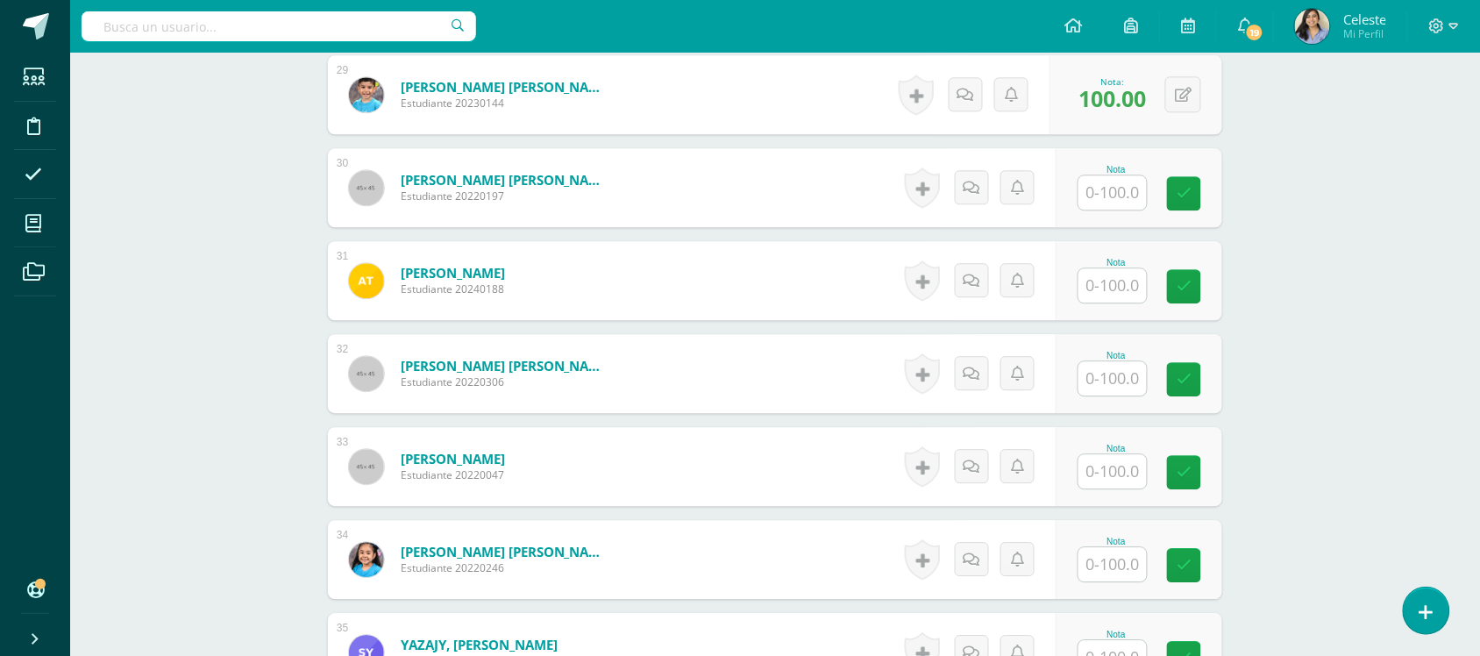
scroll to position [3192, 0]
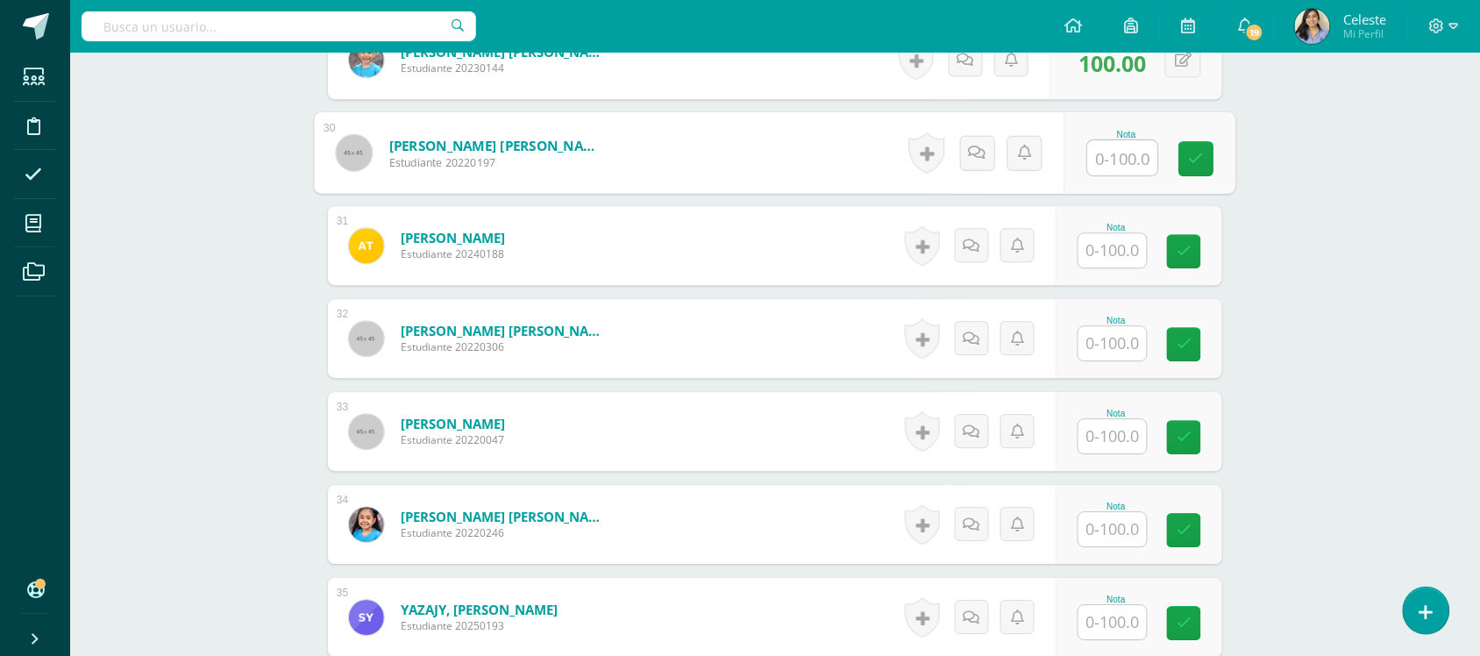
click at [1110, 168] on input "text" at bounding box center [1123, 157] width 70 height 35
type input "90"
click at [1128, 254] on input "text" at bounding box center [1112, 250] width 68 height 34
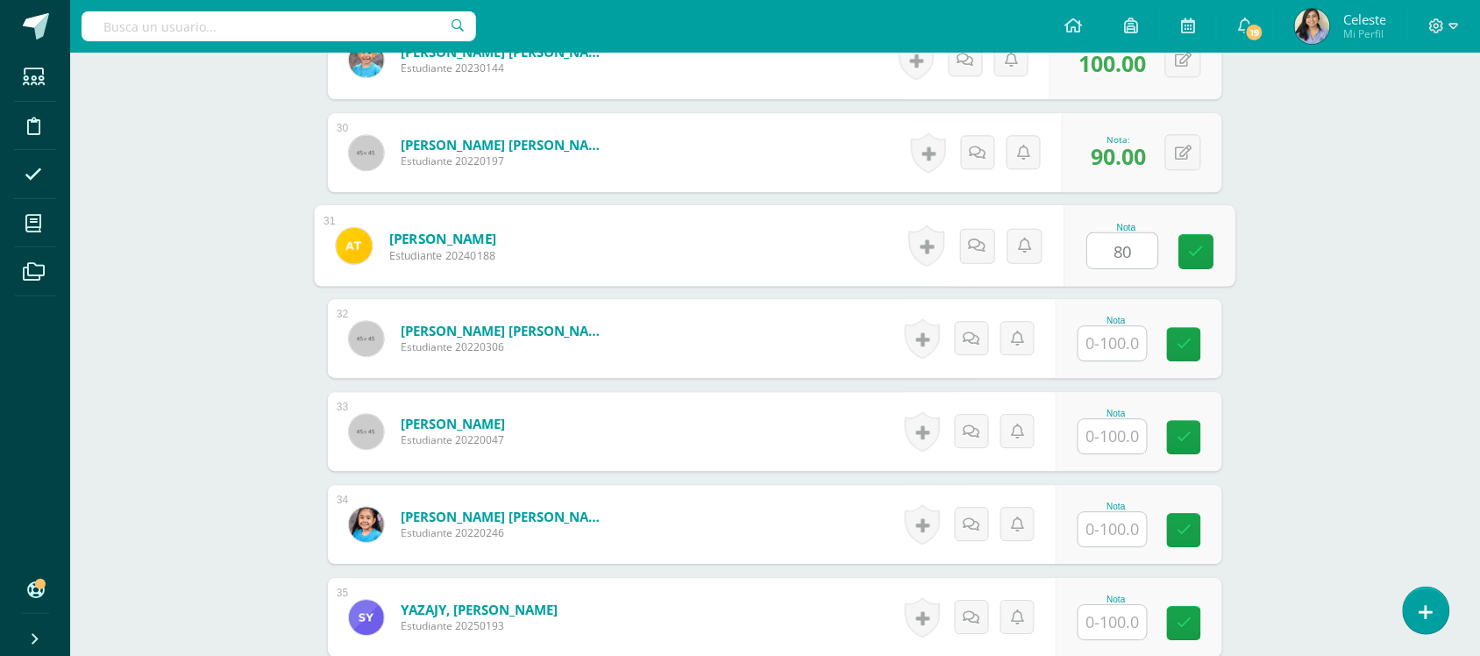
type input "80"
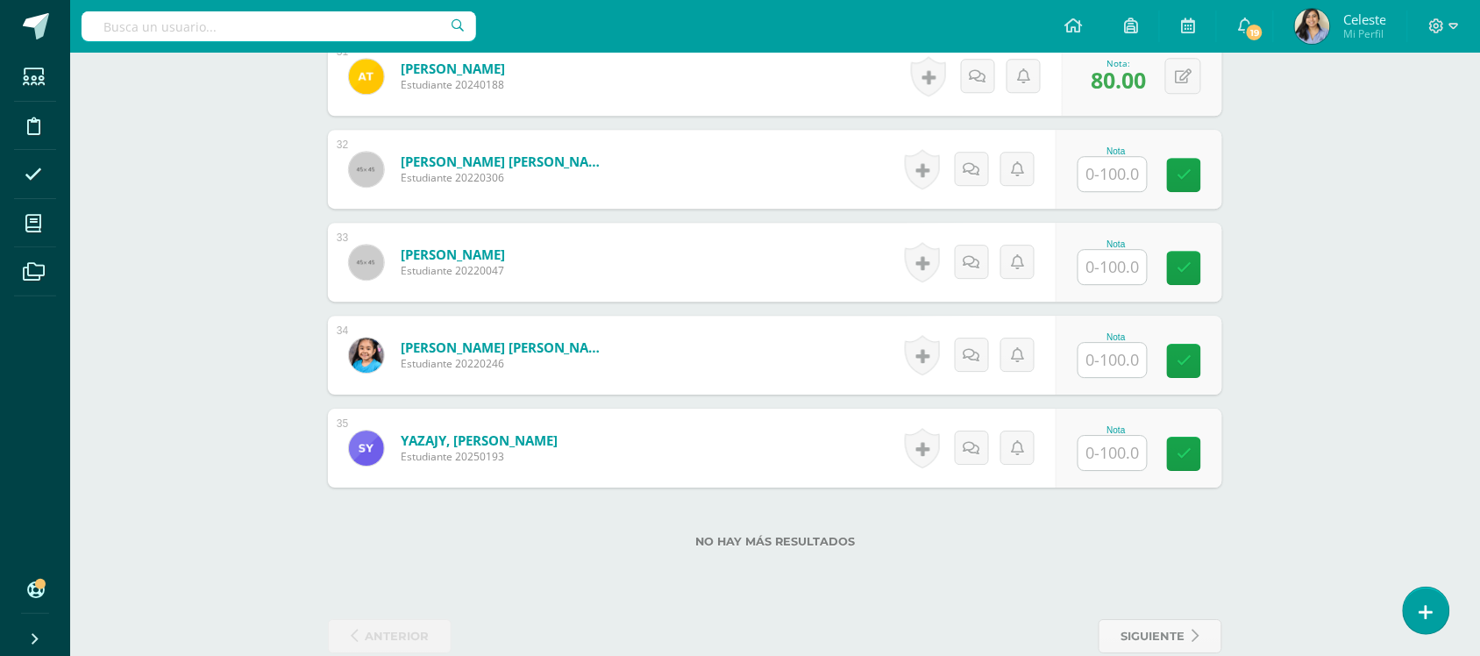
scroll to position [3393, 0]
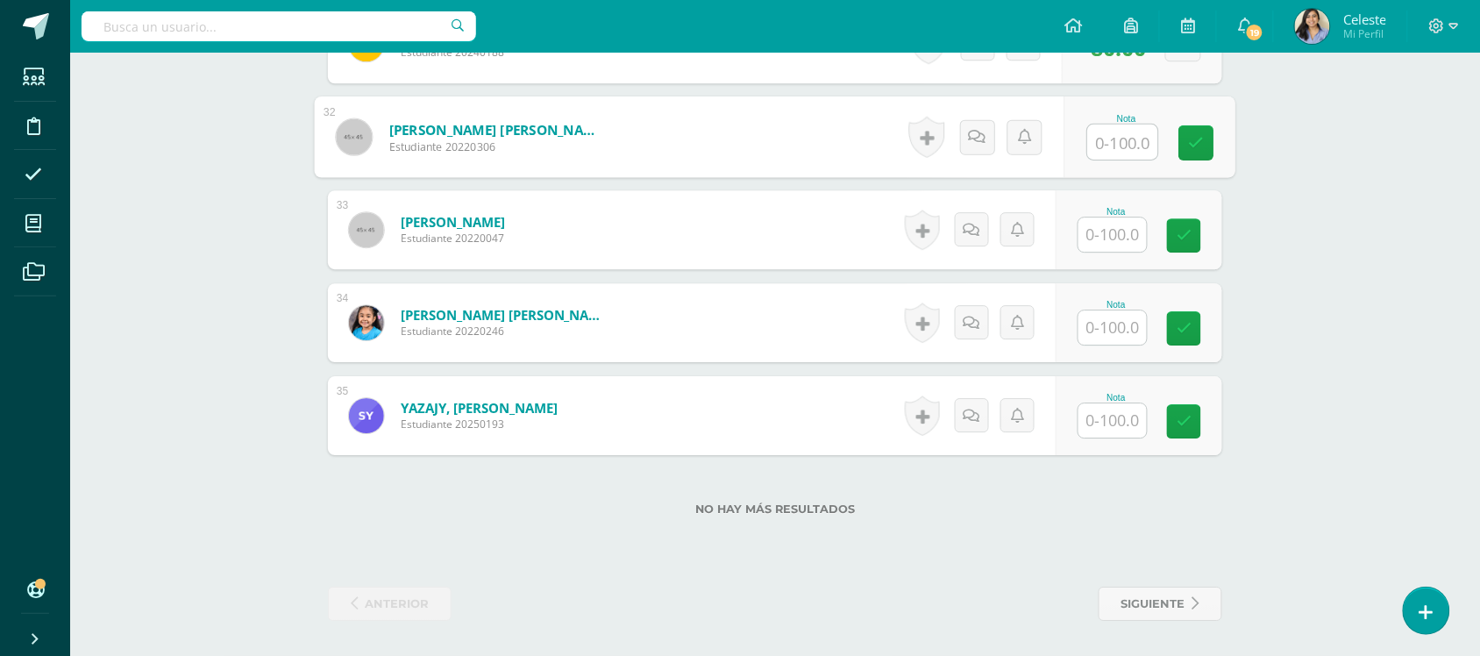
click at [1110, 156] on input "text" at bounding box center [1123, 142] width 70 height 35
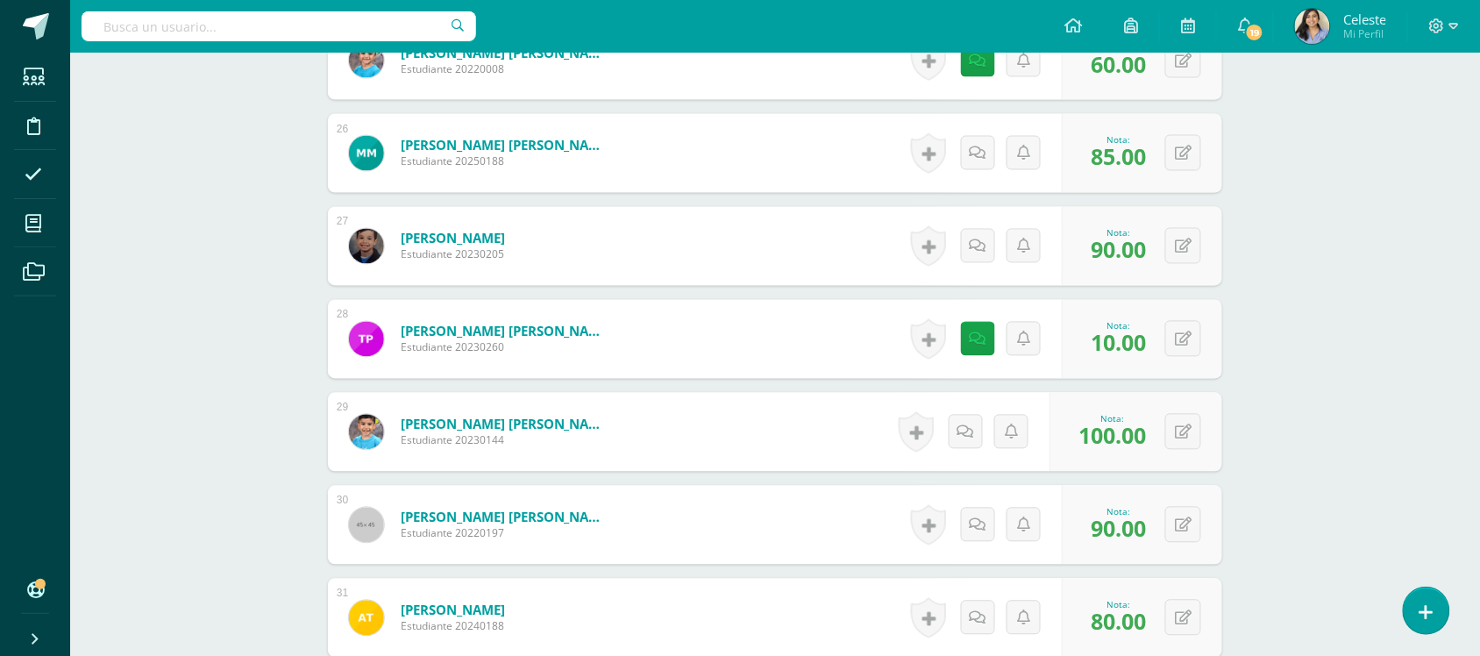
type input "80"
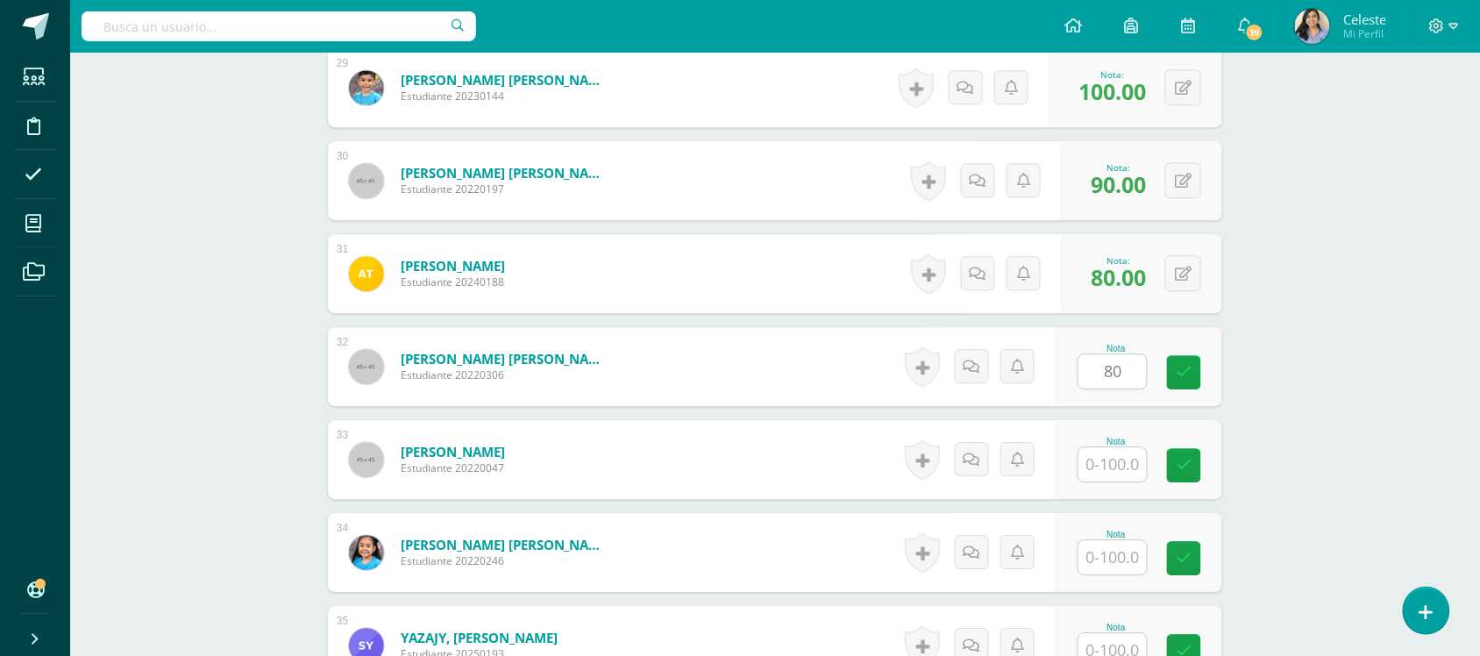
scroll to position [3393, 0]
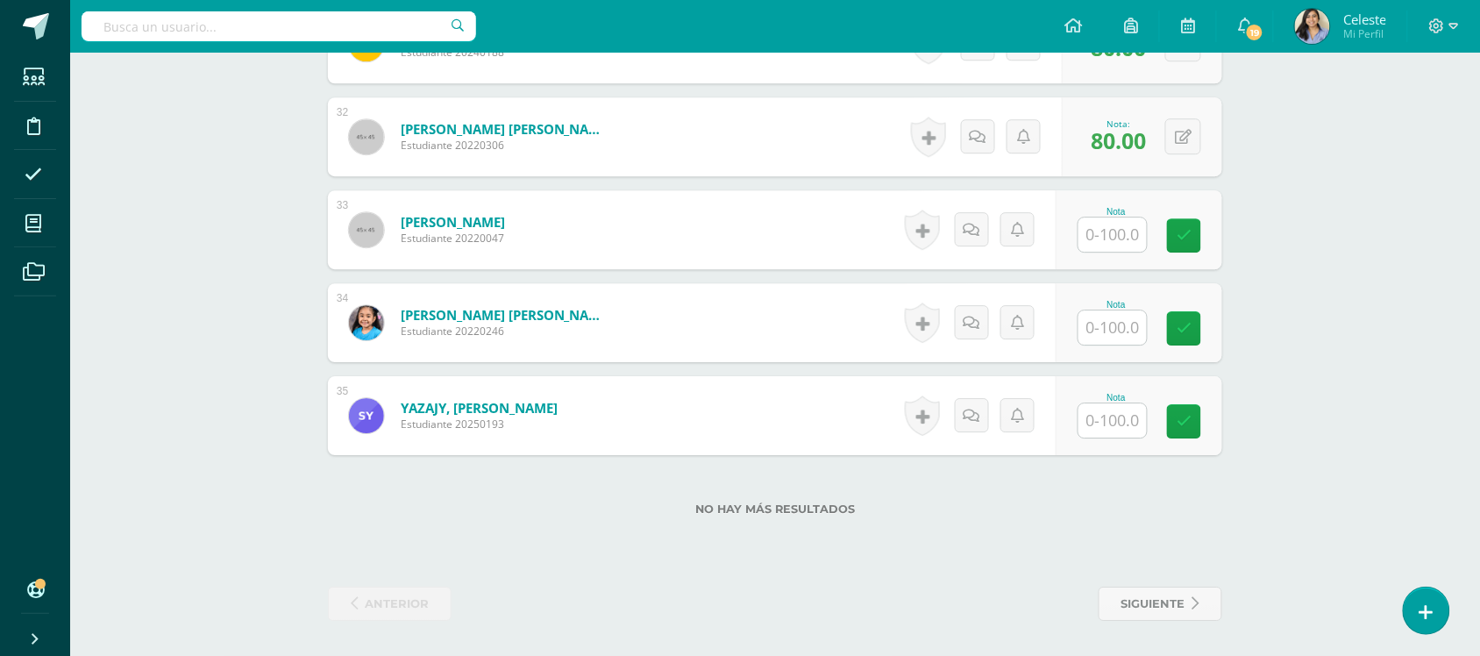
drag, startPoint x: 1106, startPoint y: 231, endPoint x: 1179, endPoint y: 261, distance: 79.8
click at [1107, 231] on input "text" at bounding box center [1112, 234] width 68 height 34
click at [1122, 325] on input "text" at bounding box center [1123, 327] width 70 height 35
type input "100"
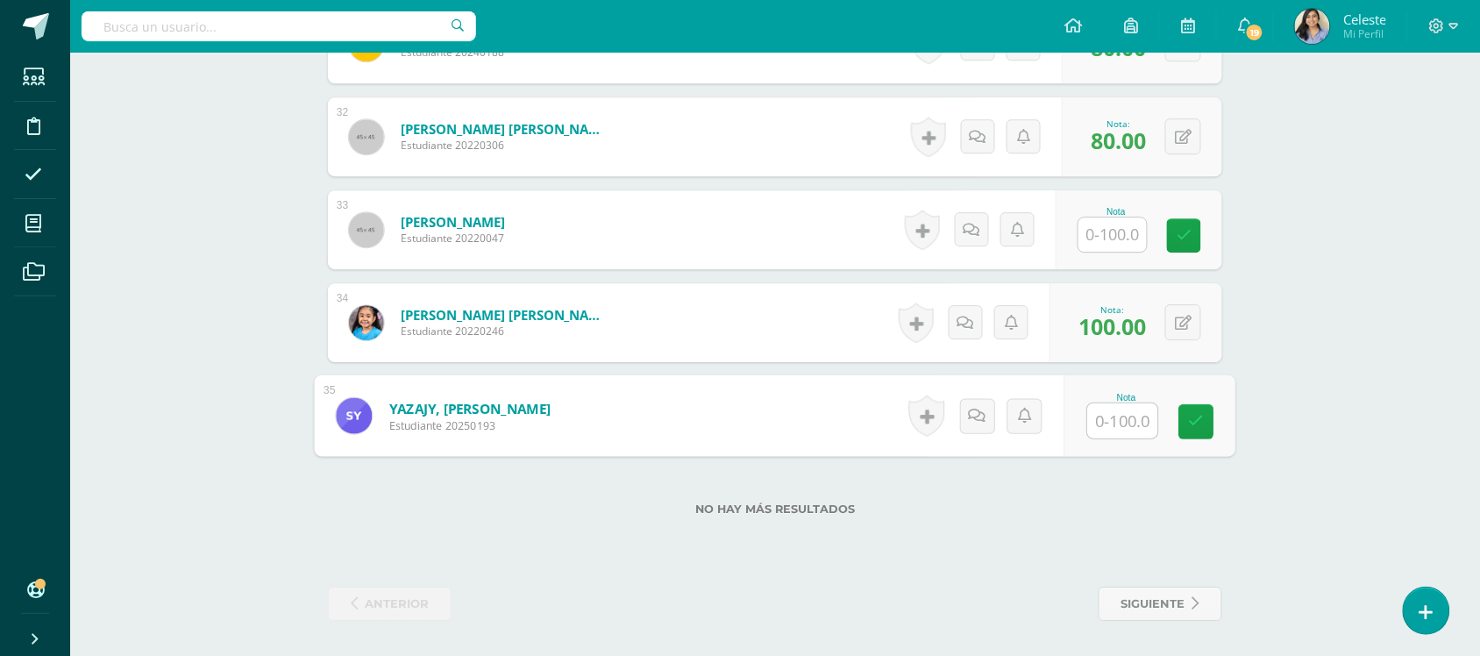
click at [1121, 412] on input "text" at bounding box center [1123, 420] width 70 height 35
type input "90"
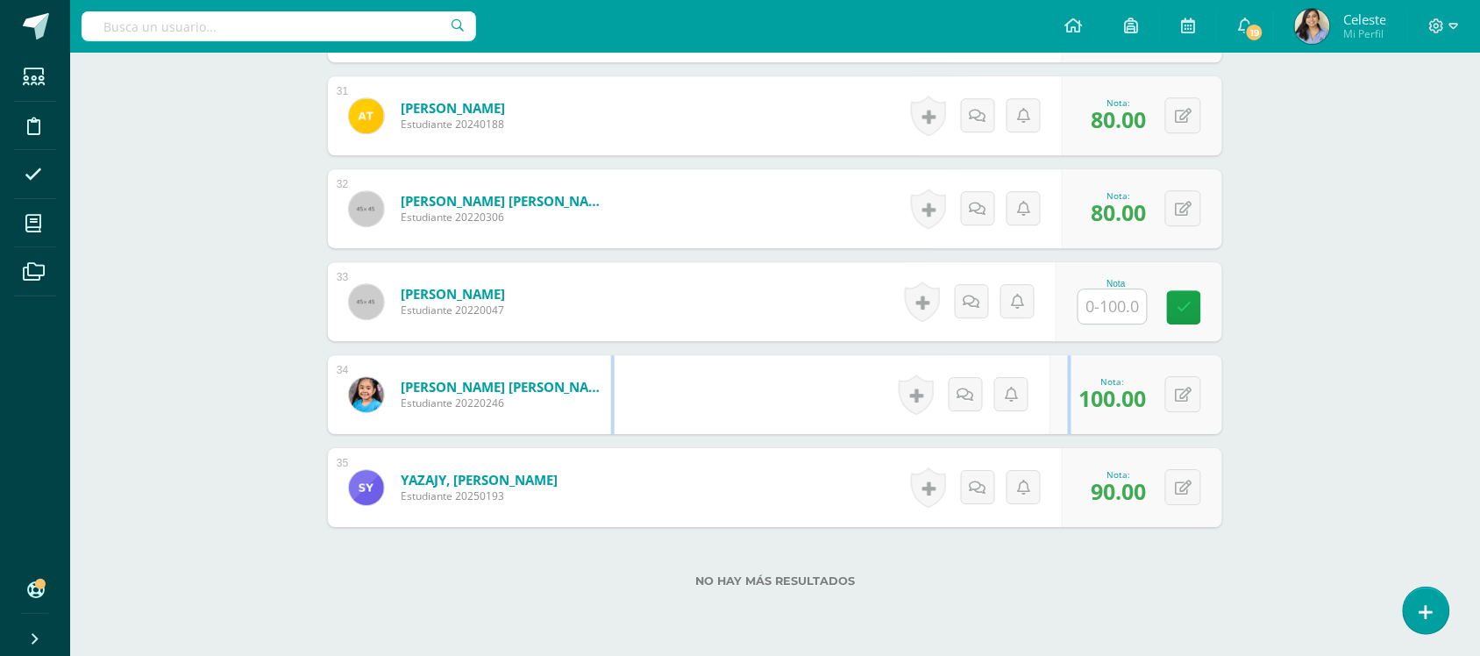
scroll to position [3284, 0]
